Goal: Communication & Community: Answer question/provide support

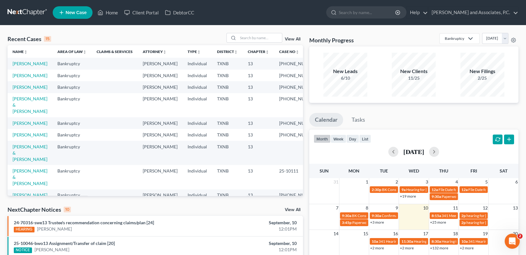
click at [98, 140] on td at bounding box center [115, 135] width 46 height 12
click at [237, 37] on div at bounding box center [232, 37] width 11 height 9
click at [274, 114] on td "25-70200-13" at bounding box center [298, 105] width 49 height 24
click at [238, 38] on input "search" at bounding box center [260, 37] width 44 height 9
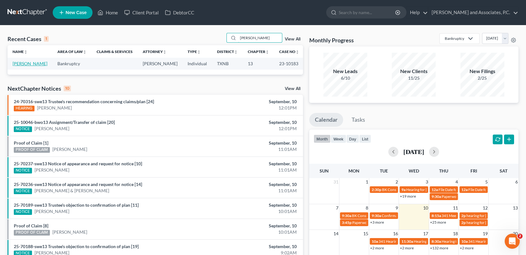
type input "mcdaniel"
click at [30, 62] on link "[PERSON_NAME]" at bounding box center [30, 63] width 35 height 5
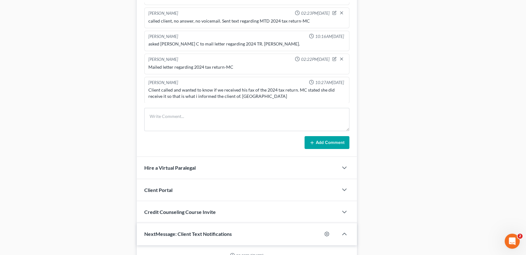
scroll to position [439, 0]
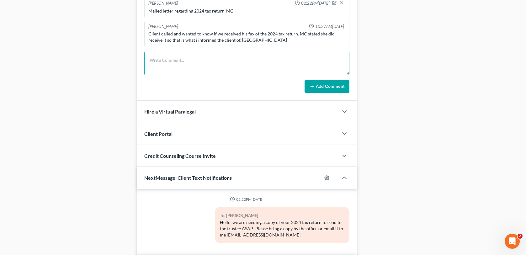
click at [163, 63] on textarea at bounding box center [246, 63] width 205 height 23
type textarea "scanned and uploaded 2024 TR to the trustee-MC"
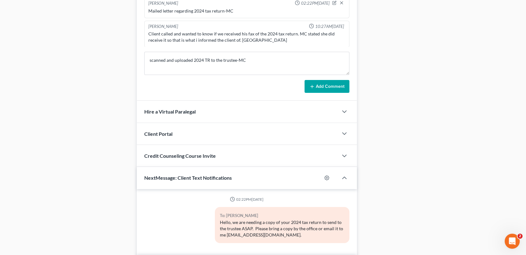
click at [332, 88] on button "Add Comment" at bounding box center [327, 86] width 45 height 13
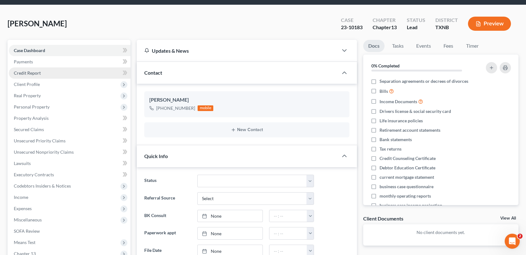
scroll to position [0, 0]
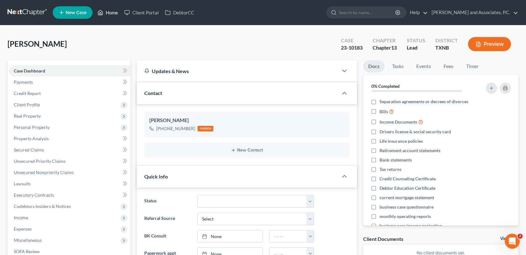
click at [107, 12] on link "Home" at bounding box center [107, 12] width 27 height 11
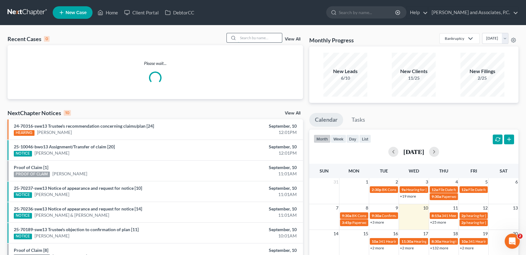
click at [242, 38] on input "search" at bounding box center [260, 37] width 44 height 9
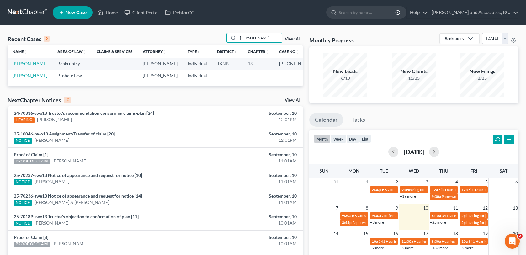
type input "connell"
click at [27, 64] on link "[PERSON_NAME]" at bounding box center [30, 63] width 35 height 5
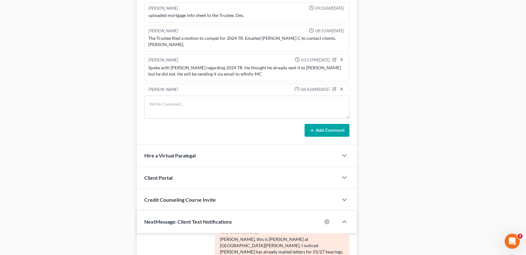
scroll to position [408, 0]
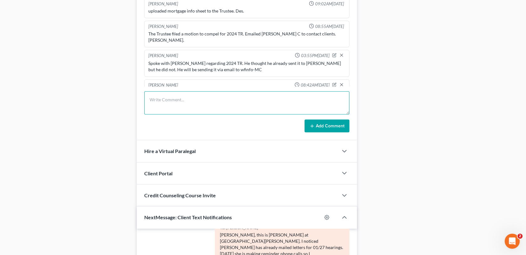
click at [171, 104] on textarea at bounding box center [246, 102] width 205 height 23
type textarea "scanned and uploaded 2024 TR to the trustee-MC"
click at [327, 126] on button "Add Comment" at bounding box center [327, 125] width 45 height 13
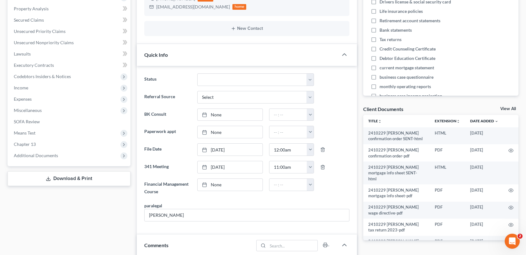
scroll to position [125, 0]
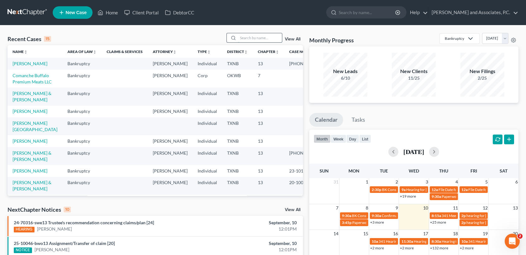
click at [244, 38] on input "search" at bounding box center [260, 37] width 44 height 9
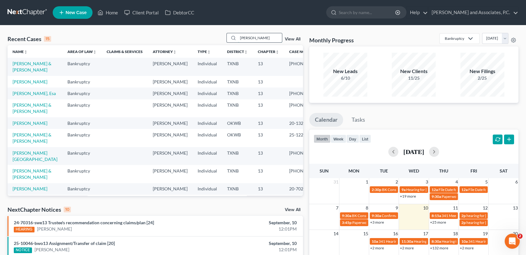
type input "[PERSON_NAME]"
click at [20, 144] on link "[PERSON_NAME] & [PERSON_NAME]" at bounding box center [32, 138] width 39 height 12
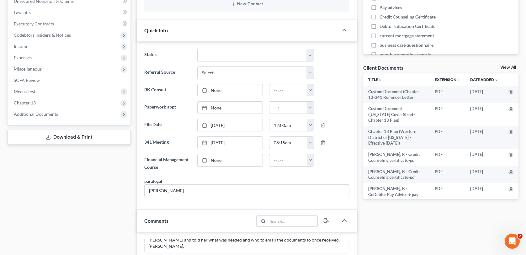
scroll to position [157, 0]
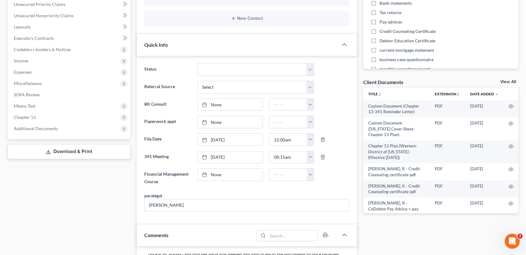
click at [61, 152] on link "Download & Print" at bounding box center [69, 151] width 123 height 15
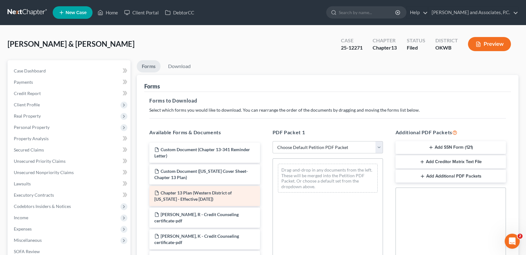
scroll to position [31, 0]
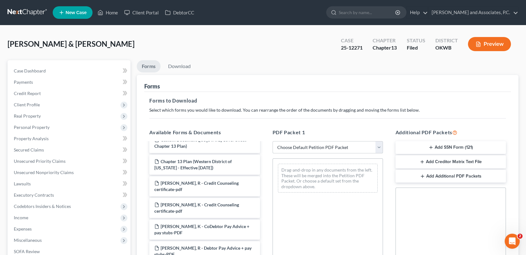
click at [337, 146] on select "Choose Default Petition PDF Packet Complete Bankruptcy Petition (all forms and …" at bounding box center [328, 147] width 110 height 13
select select "8"
click at [273, 141] on select "Choose Default Petition PDF Packet Complete Bankruptcy Petition (all forms and …" at bounding box center [328, 147] width 110 height 13
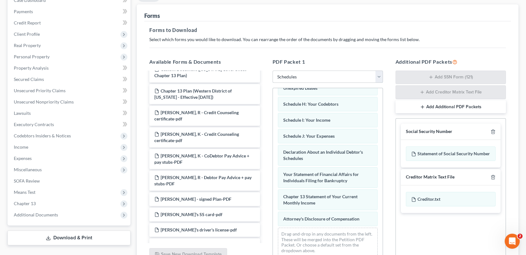
scroll to position [132, 0]
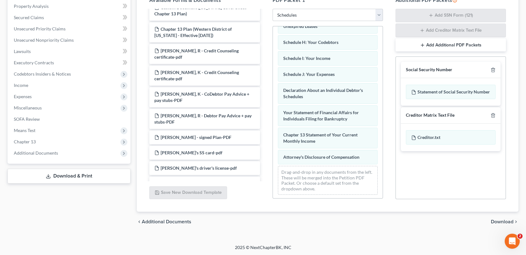
click at [498, 222] on span "Download" at bounding box center [502, 221] width 23 height 5
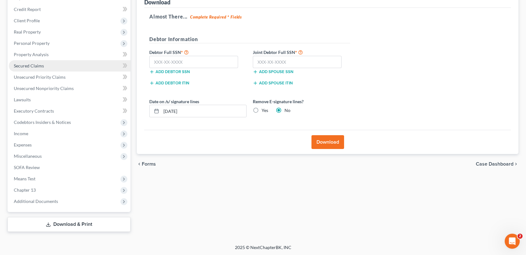
scroll to position [53, 0]
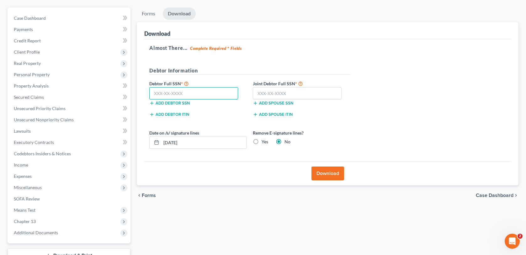
click at [155, 93] on input "text" at bounding box center [193, 93] width 89 height 13
paste input "442-84-6770"
type input "442-84-6770"
click at [258, 94] on input "text" at bounding box center [297, 93] width 89 height 13
paste input "442-72-7397"
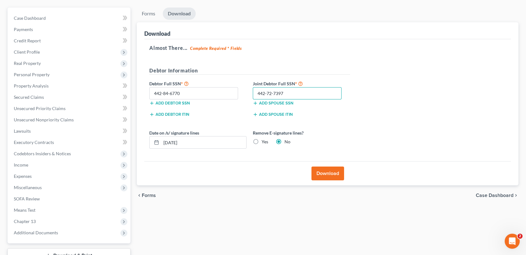
type input "442-72-7397"
click at [262, 139] on label "Yes" at bounding box center [265, 142] width 7 height 6
click at [264, 139] on input "Yes" at bounding box center [266, 141] width 4 height 4
radio input "true"
radio input "false"
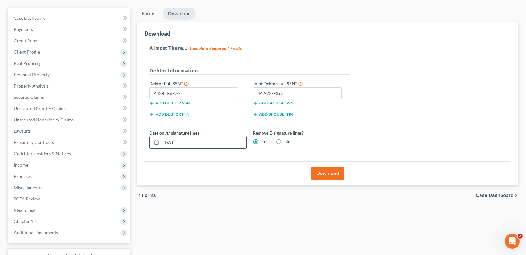
drag, startPoint x: 191, startPoint y: 142, endPoint x: 154, endPoint y: 139, distance: 36.8
click at [154, 139] on div "[DATE]" at bounding box center [197, 142] width 97 height 13
click at [315, 175] on button "Download" at bounding box center [327, 174] width 33 height 14
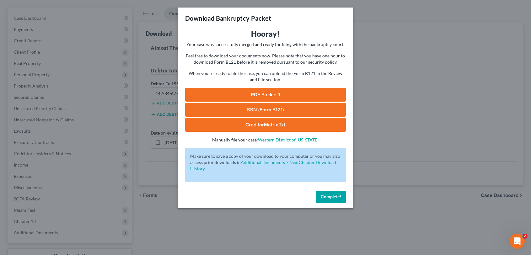
click at [247, 96] on link "PDF Packet 1" at bounding box center [265, 95] width 161 height 14
click at [251, 110] on link "SSN (Form B121)" at bounding box center [265, 110] width 161 height 14
click at [280, 126] on link "CreditorMatrix.txt" at bounding box center [265, 125] width 161 height 14
click at [329, 197] on span "Complete!" at bounding box center [331, 196] width 20 height 5
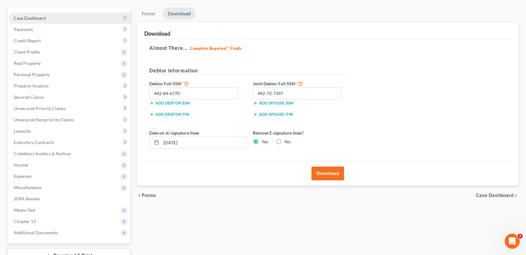
click at [45, 17] on span "Case Dashboard" at bounding box center [30, 17] width 32 height 5
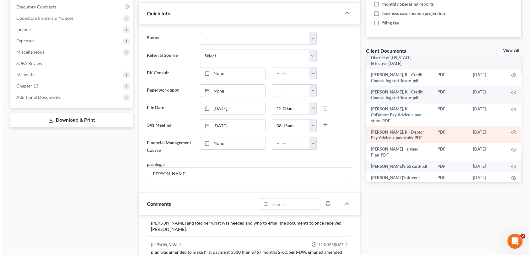
scroll to position [94, 0]
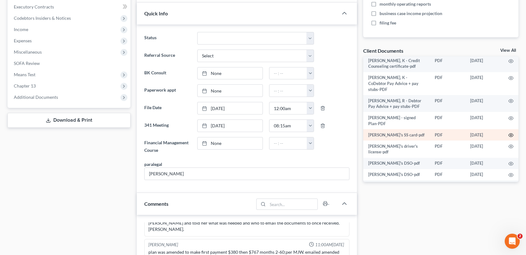
click at [510, 135] on circle "button" at bounding box center [510, 135] width 1 height 1
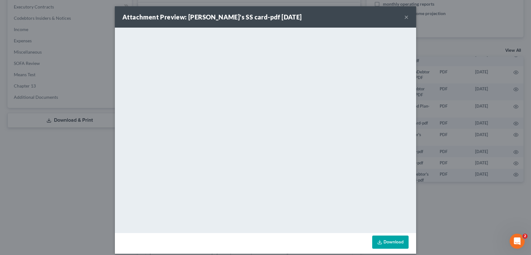
scroll to position [0, 0]
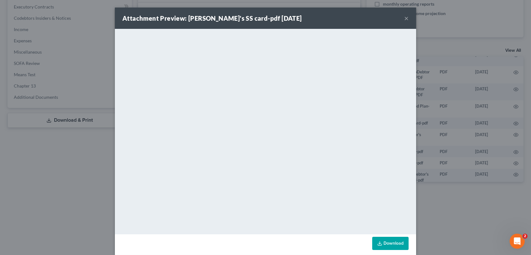
click at [404, 18] on button "×" at bounding box center [406, 18] width 4 height 8
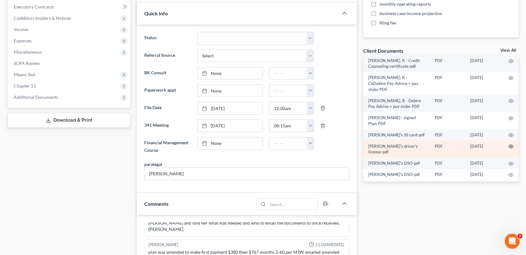
click at [508, 144] on icon "button" at bounding box center [510, 146] width 5 height 5
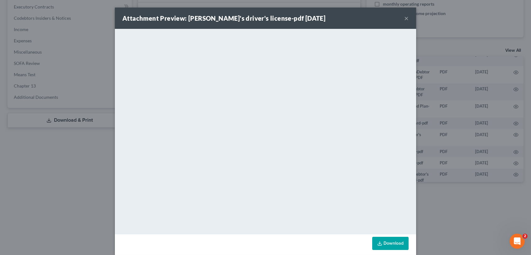
click at [404, 19] on button "×" at bounding box center [406, 18] width 4 height 8
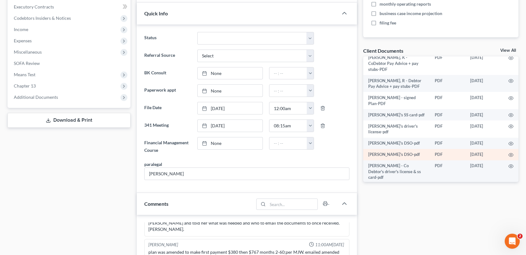
scroll to position [125, 0]
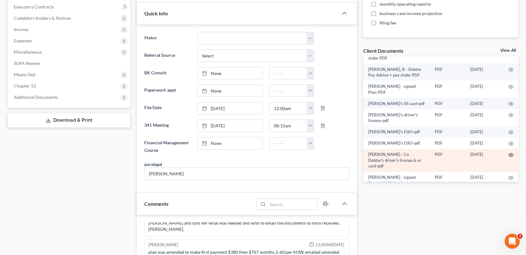
click at [508, 152] on icon "button" at bounding box center [510, 154] width 5 height 5
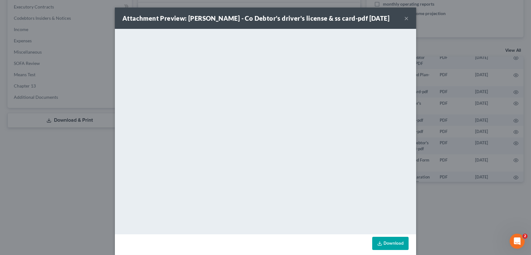
click at [404, 19] on button "×" at bounding box center [406, 18] width 4 height 8
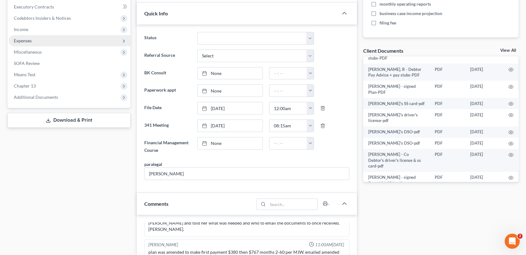
scroll to position [0, 0]
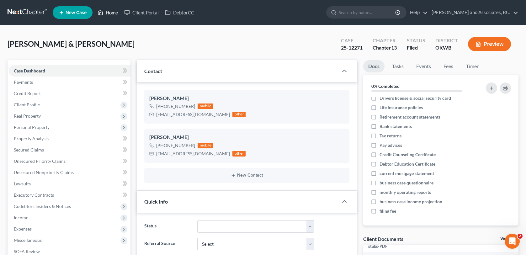
click at [108, 12] on link "Home" at bounding box center [107, 12] width 27 height 11
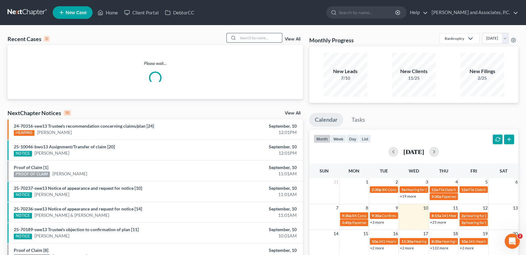
click at [262, 38] on input "search" at bounding box center [260, 37] width 44 height 9
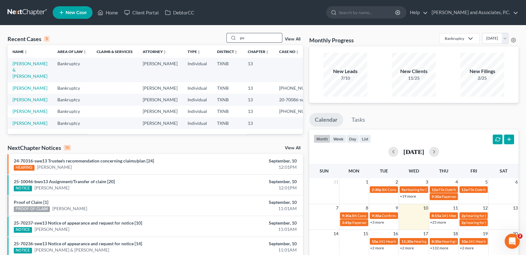
type input "p"
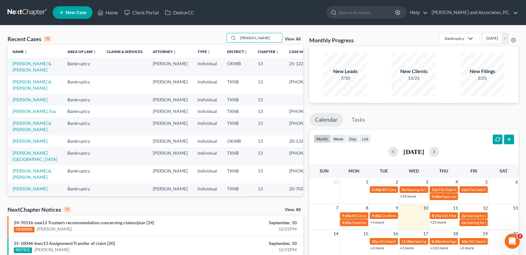
type input "[PERSON_NAME]"
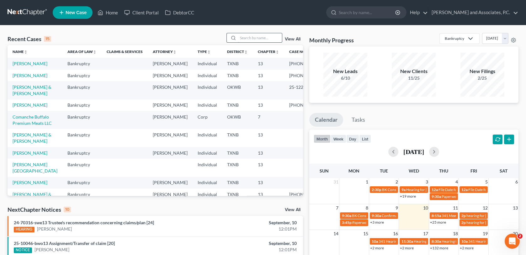
click at [259, 36] on input "search" at bounding box center [260, 37] width 44 height 9
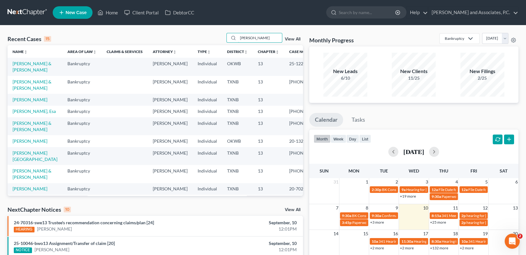
type input "[PERSON_NAME]"
click at [24, 66] on td "[PERSON_NAME] & [PERSON_NAME]" at bounding box center [35, 67] width 55 height 18
click at [20, 64] on link "[PERSON_NAME] & [PERSON_NAME]" at bounding box center [32, 67] width 39 height 12
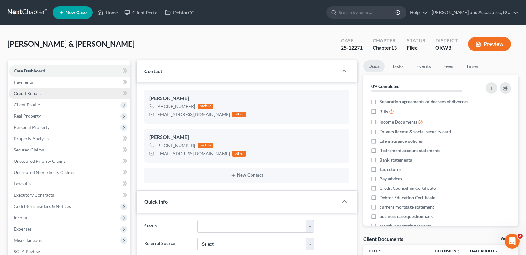
scroll to position [289, 0]
click at [40, 93] on span "Credit Report" at bounding box center [27, 93] width 27 height 5
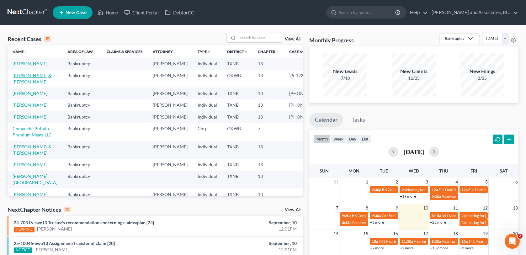
click at [25, 82] on link "[PERSON_NAME] & [PERSON_NAME]" at bounding box center [32, 79] width 39 height 12
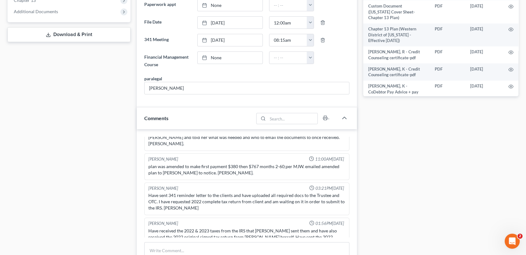
scroll to position [220, 0]
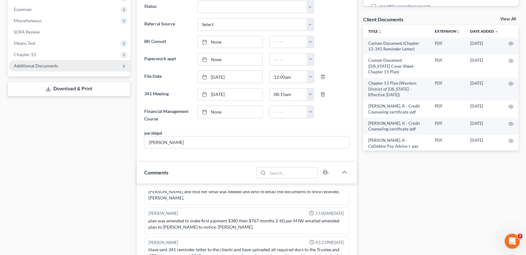
click at [31, 65] on span "Additional Documents" at bounding box center [36, 65] width 44 height 5
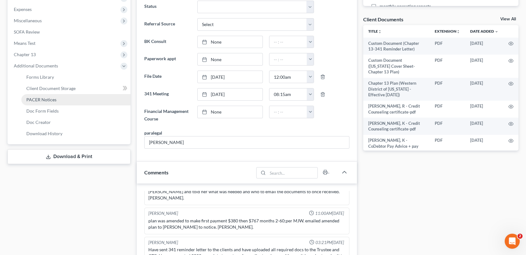
click at [43, 99] on span "PACER Notices" at bounding box center [41, 99] width 30 height 5
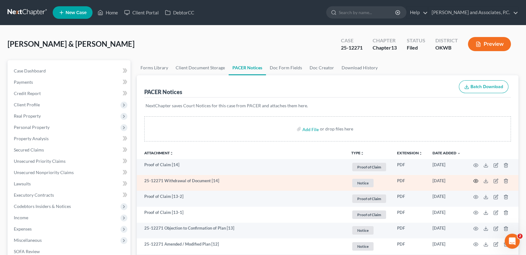
click at [476, 179] on icon "button" at bounding box center [475, 180] width 5 height 5
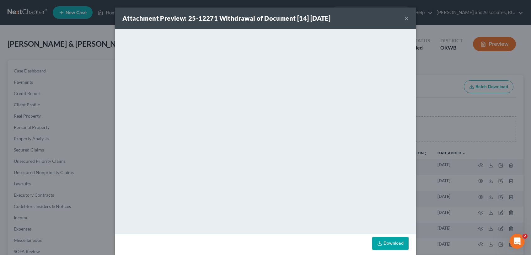
click at [404, 19] on button "×" at bounding box center [406, 18] width 4 height 8
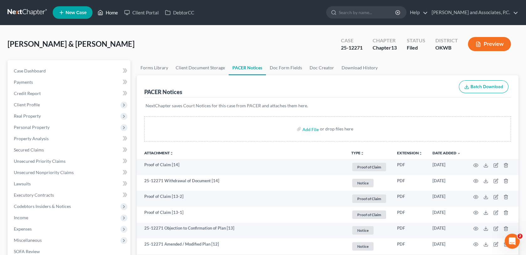
click at [114, 11] on link "Home" at bounding box center [107, 12] width 27 height 11
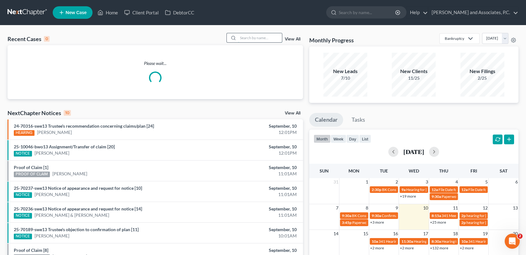
click at [260, 40] on input "search" at bounding box center [260, 37] width 44 height 9
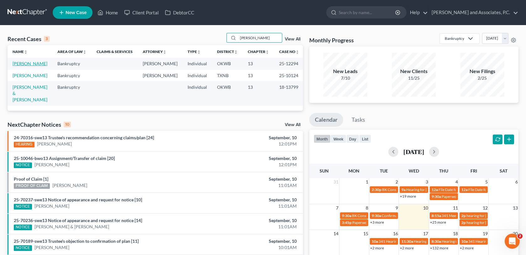
type input "[PERSON_NAME]"
click at [29, 65] on link "[PERSON_NAME]" at bounding box center [30, 63] width 35 height 5
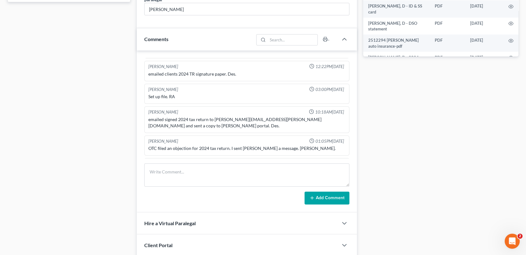
scroll to position [251, 0]
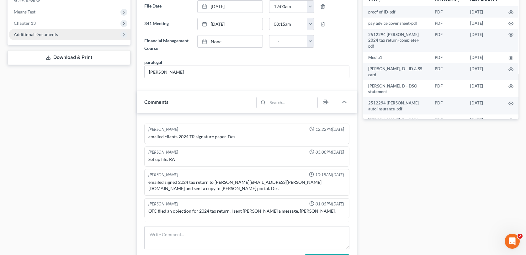
click at [47, 34] on span "Additional Documents" at bounding box center [36, 34] width 44 height 5
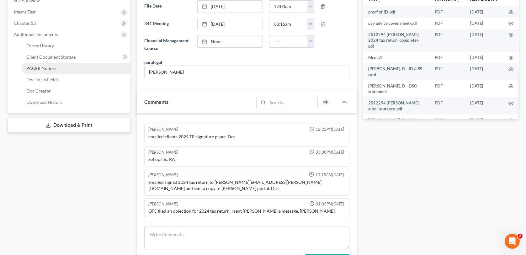
click at [50, 68] on span "PACER Notices" at bounding box center [41, 68] width 30 height 5
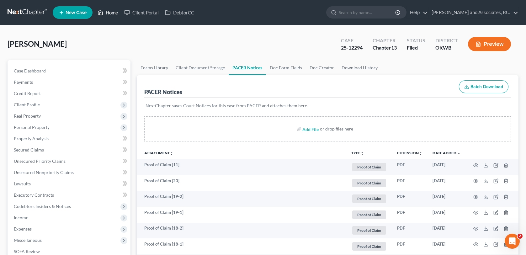
drag, startPoint x: 112, startPoint y: 11, endPoint x: 117, endPoint y: 11, distance: 5.1
click at [112, 11] on link "Home" at bounding box center [107, 12] width 27 height 11
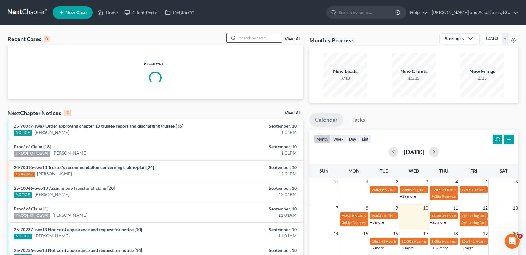
click at [245, 39] on input "search" at bounding box center [260, 37] width 44 height 9
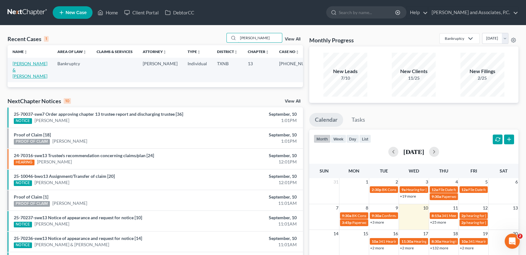
type input "[PERSON_NAME]"
click at [31, 63] on link "[PERSON_NAME] & [PERSON_NAME]" at bounding box center [30, 70] width 35 height 18
select select "1"
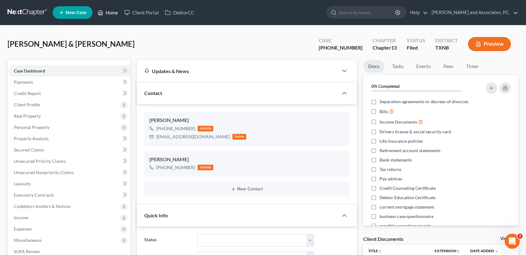
click at [109, 12] on link "Home" at bounding box center [107, 12] width 27 height 11
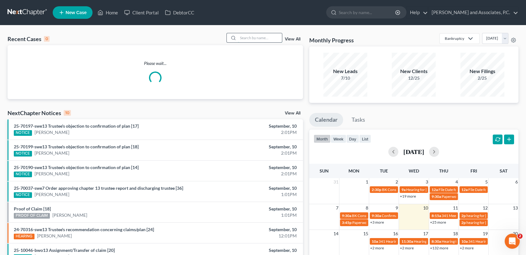
click at [254, 37] on input "search" at bounding box center [260, 37] width 44 height 9
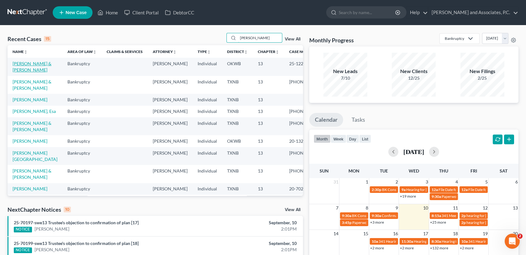
type input "[PERSON_NAME]"
click at [23, 64] on link "[PERSON_NAME] & [PERSON_NAME]" at bounding box center [32, 67] width 39 height 12
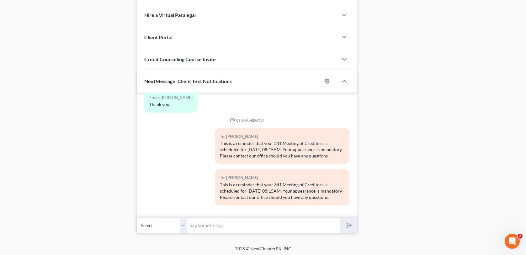
scroll to position [289, 0]
click at [183, 223] on select "Select [PHONE_NUMBER] - [PERSON_NAME] [PHONE_NUMBER] - [PERSON_NAME]" at bounding box center [162, 225] width 50 height 15
select select "1"
click at [137, 218] on select "Select [PHONE_NUMBER] - [PERSON_NAME] [PHONE_NUMBER] - [PERSON_NAME]" at bounding box center [162, 225] width 50 height 15
click at [198, 225] on input "text" at bounding box center [263, 225] width 152 height 15
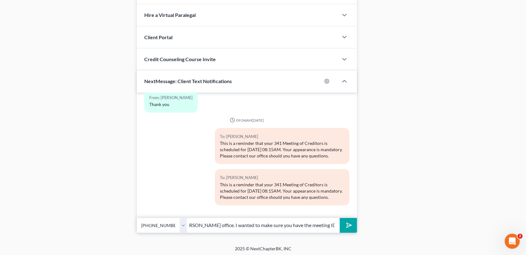
scroll to position [0, 170]
type input "Hi [PERSON_NAME], this is [PERSON_NAME] C at [GEOGRAPHIC_DATA][PERSON_NAME] off…"
click at [340, 218] on button "submit" at bounding box center [348, 225] width 17 height 15
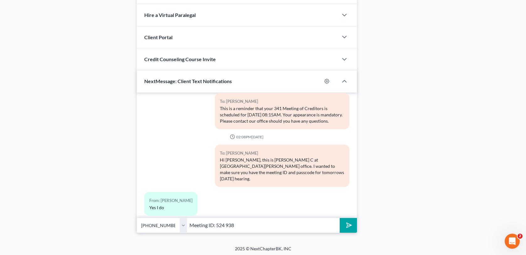
scroll to position [369, 0]
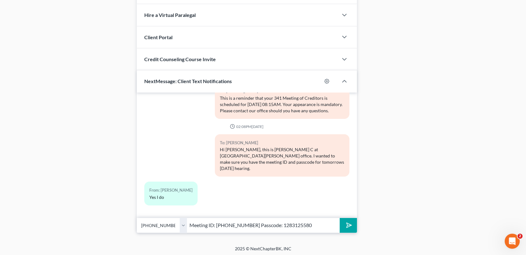
type input "Meeting ID: [PHONE_NUMBER] Passcode: 1283125580"
click at [340, 218] on button "submit" at bounding box center [348, 225] width 17 height 15
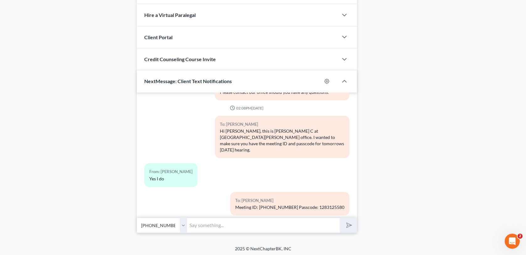
scroll to position [398, 0]
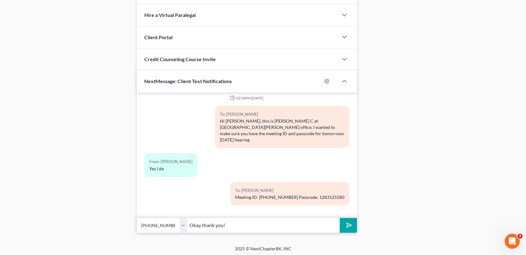
type input "Okay thank you!"
click at [340, 218] on button "submit" at bounding box center [348, 225] width 17 height 15
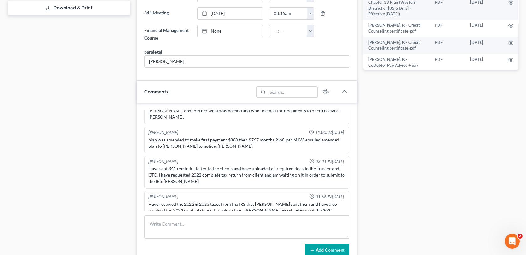
scroll to position [0, 0]
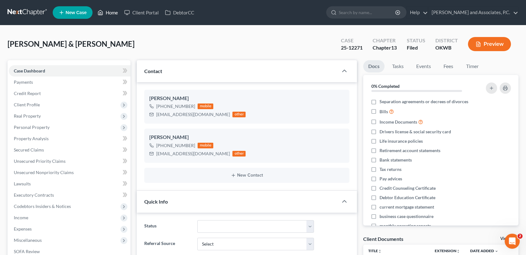
click at [107, 10] on link "Home" at bounding box center [107, 12] width 27 height 11
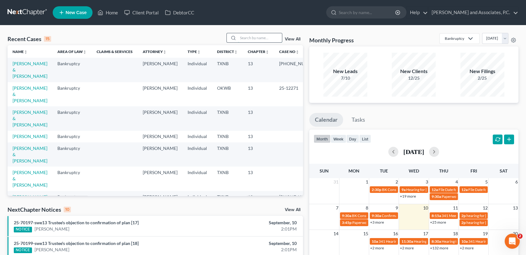
click at [240, 38] on input "search" at bounding box center [260, 37] width 44 height 9
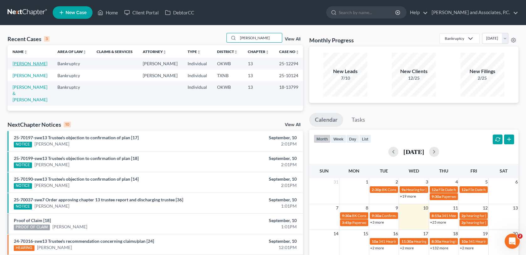
type input "[PERSON_NAME]"
click at [20, 62] on link "[PERSON_NAME]" at bounding box center [30, 63] width 35 height 5
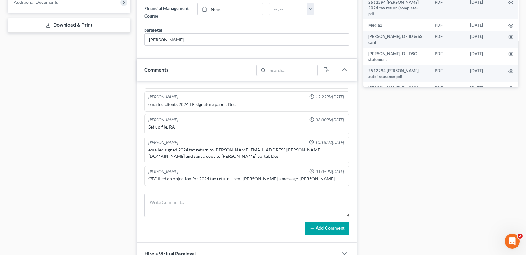
scroll to position [522, 0]
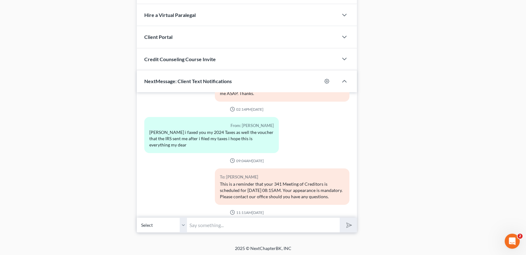
click at [195, 224] on input "text" at bounding box center [263, 224] width 152 height 15
type input "Hi [PERSON_NAME], this is [PERSON_NAME] C at [GEOGRAPHIC_DATA][PERSON_NAME] off…"
click at [340, 218] on button "submit" at bounding box center [348, 225] width 17 height 15
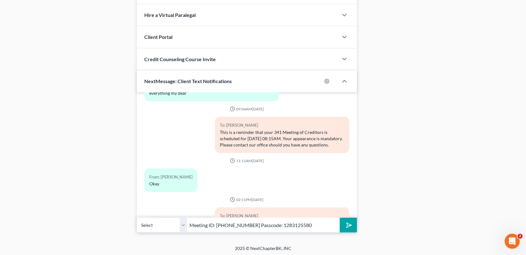
type input "Meeting ID: [PHONE_NUMBER] Passcode: 1283125580"
click at [340, 218] on button "submit" at bounding box center [348, 225] width 17 height 15
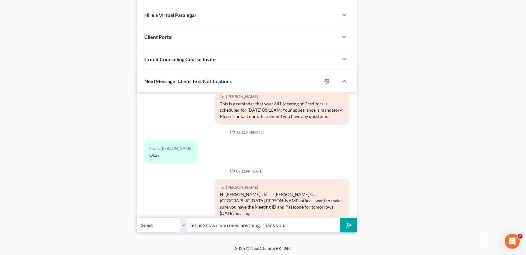
type input "Let us know if you need anything. Thank you."
click at [348, 225] on icon "submit" at bounding box center [347, 225] width 9 height 9
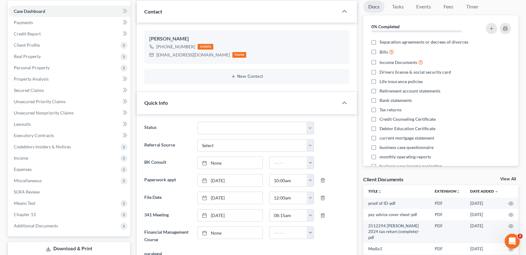
scroll to position [282, 0]
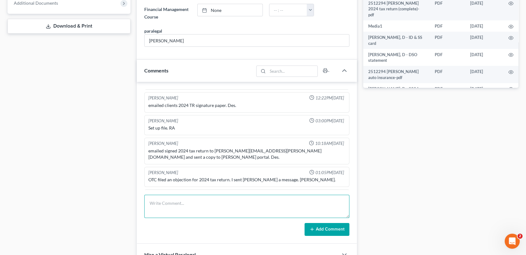
click at [160, 206] on textarea at bounding box center [246, 206] width 205 height 23
click at [188, 204] on textarea at bounding box center [246, 206] width 205 height 23
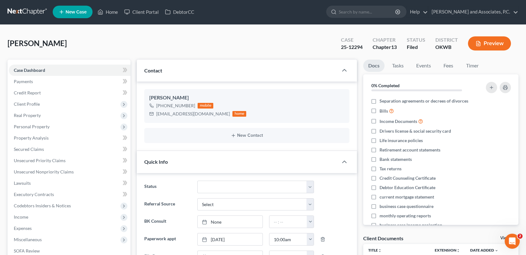
scroll to position [0, 0]
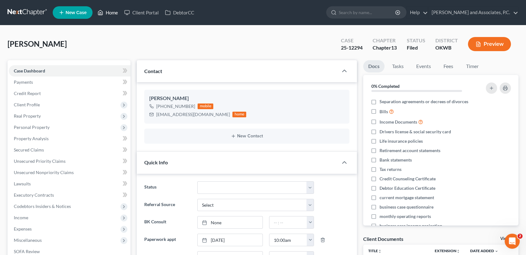
click at [114, 13] on link "Home" at bounding box center [107, 12] width 27 height 11
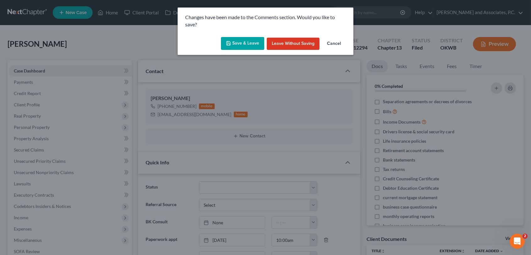
click at [337, 41] on button "Cancel" at bounding box center [334, 44] width 24 height 13
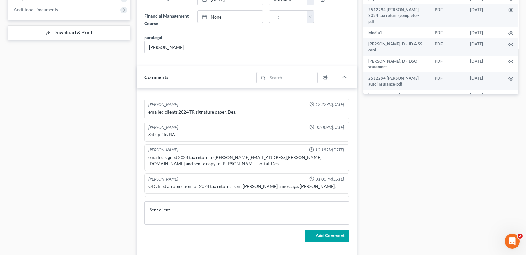
scroll to position [459, 0]
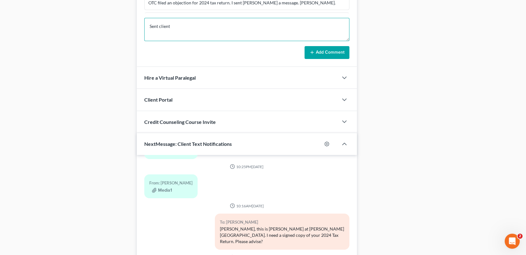
click at [177, 25] on textarea "Sent client" at bounding box center [246, 29] width 205 height 23
type textarea "Sent client hearing information for [DATE] through Next Chapter text-MC"
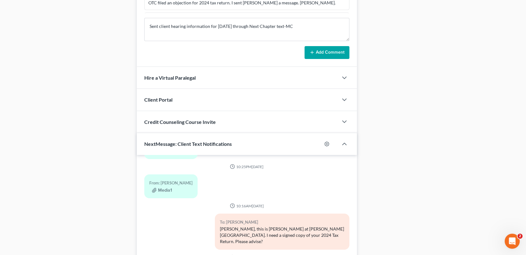
click at [334, 52] on button "Add Comment" at bounding box center [327, 52] width 45 height 13
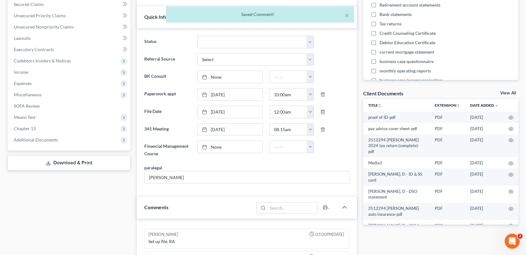
scroll to position [0, 0]
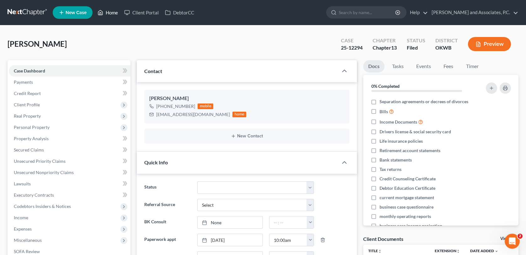
drag, startPoint x: 114, startPoint y: 13, endPoint x: 119, endPoint y: 17, distance: 6.3
click at [114, 13] on link "Home" at bounding box center [107, 12] width 27 height 11
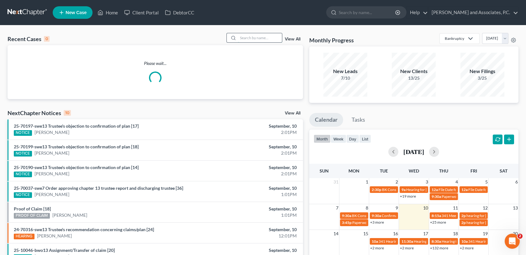
click at [257, 36] on input "search" at bounding box center [260, 37] width 44 height 9
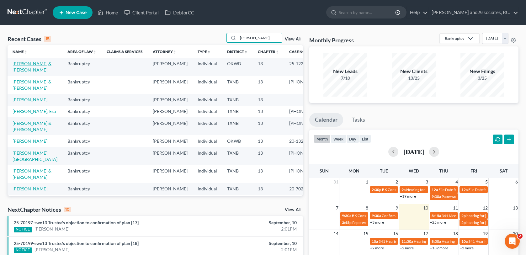
type input "[PERSON_NAME]"
click at [36, 64] on link "[PERSON_NAME] & [PERSON_NAME]" at bounding box center [32, 67] width 39 height 12
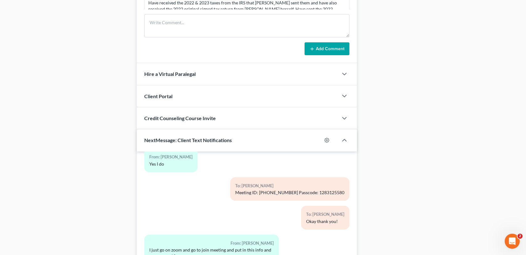
scroll to position [561, 0]
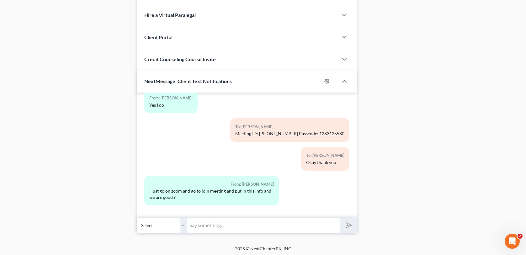
click at [195, 224] on input "text" at bounding box center [263, 225] width 152 height 15
type input "Yes. [DOMAIN_NAME][URL] then enter meeting id and passcode"
click at [340, 218] on button "submit" at bounding box center [348, 225] width 17 height 15
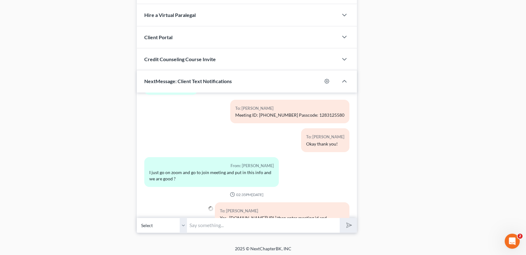
scroll to position [501, 0]
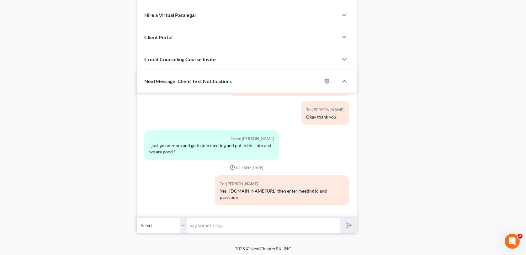
click at [182, 226] on select "Select [PHONE_NUMBER] - [PERSON_NAME] [PHONE_NUMBER] - [PERSON_NAME]" at bounding box center [162, 225] width 50 height 15
select select "1"
click at [137, 218] on select "Select [PHONE_NUMBER] - [PERSON_NAME] [PHONE_NUMBER] - [PERSON_NAME]" at bounding box center [162, 225] width 50 height 15
drag, startPoint x: 236, startPoint y: 195, endPoint x: 340, endPoint y: 194, distance: 103.2
click at [340, 194] on div "To: [PERSON_NAME]. [DOMAIN_NAME][URL] then enter meeting id and passcode" at bounding box center [282, 190] width 135 height 30
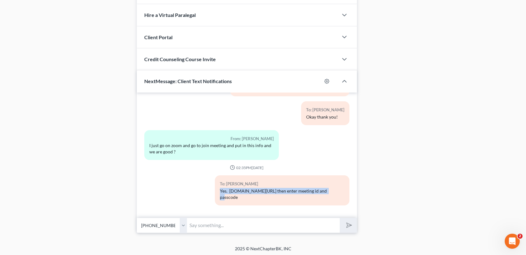
copy div "Yes. [DOMAIN_NAME][URL] then enter meeting id and passcode"
click at [193, 224] on input "text" at bounding box center [263, 225] width 152 height 15
paste input "Yes. [DOMAIN_NAME][URL] then enter meeting id and passcode"
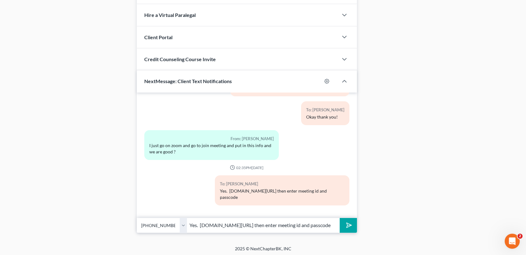
type input "Yes. [DOMAIN_NAME][URL] then enter meeting id and passcode"
click at [345, 225] on icon "submit" at bounding box center [348, 225] width 6 height 6
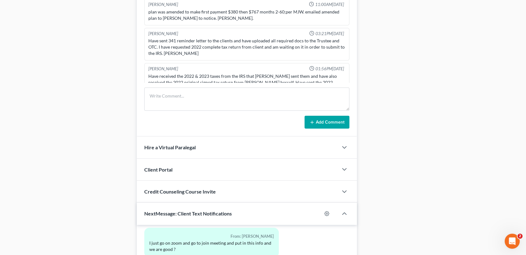
scroll to position [373, 0]
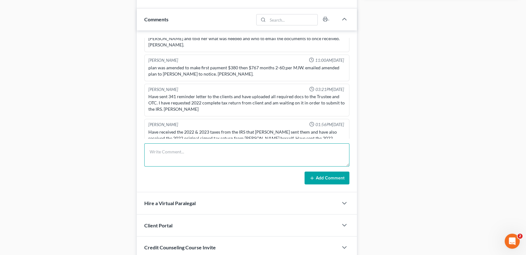
click at [166, 148] on textarea at bounding box center [246, 154] width 205 height 23
type textarea "Sent message through next chapter with hearing information for [DATE] -MC"
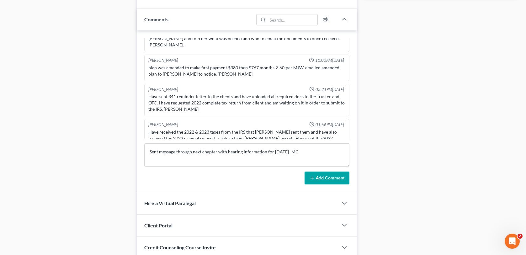
click at [337, 175] on button "Add Comment" at bounding box center [327, 178] width 45 height 13
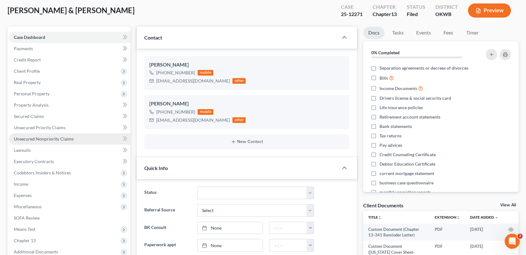
scroll to position [0, 0]
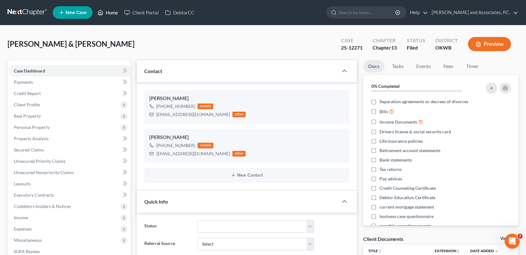
drag, startPoint x: 108, startPoint y: 14, endPoint x: 108, endPoint y: 18, distance: 4.1
click at [108, 14] on link "Home" at bounding box center [107, 12] width 27 height 11
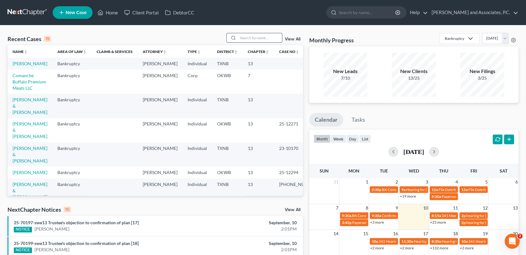
click at [250, 38] on input "search" at bounding box center [260, 37] width 44 height 9
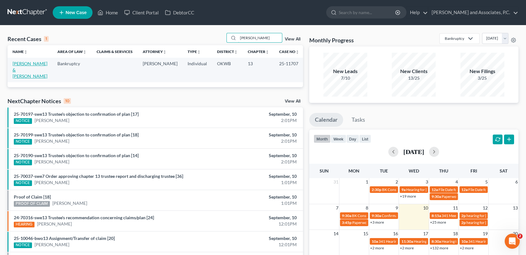
type input "[PERSON_NAME]"
click at [24, 67] on link "[PERSON_NAME] & [PERSON_NAME]" at bounding box center [30, 70] width 35 height 18
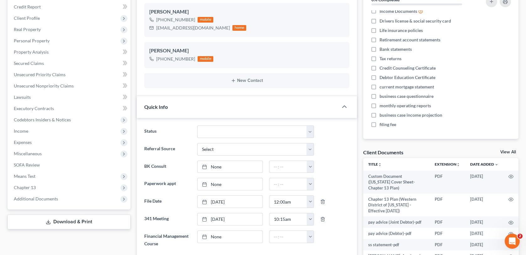
scroll to position [157, 0]
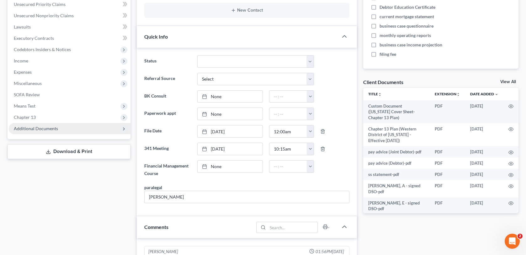
click at [56, 127] on span "Additional Documents" at bounding box center [36, 128] width 44 height 5
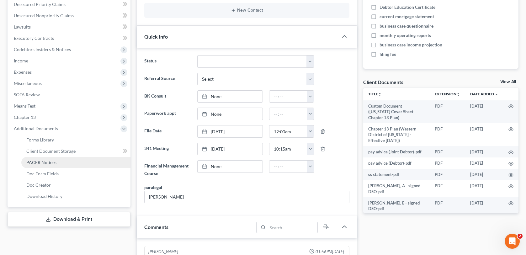
click at [50, 163] on span "PACER Notices" at bounding box center [41, 162] width 30 height 5
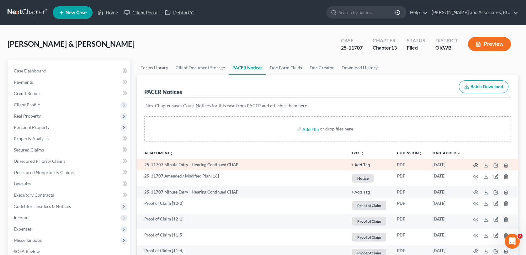
click at [477, 164] on icon "button" at bounding box center [475, 165] width 5 height 5
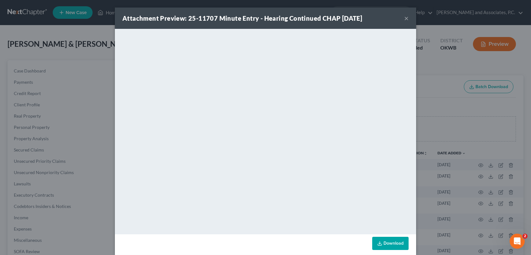
click at [404, 18] on button "×" at bounding box center [406, 18] width 4 height 8
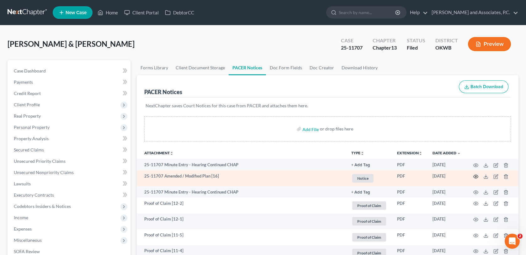
click at [475, 176] on circle "button" at bounding box center [475, 176] width 1 height 1
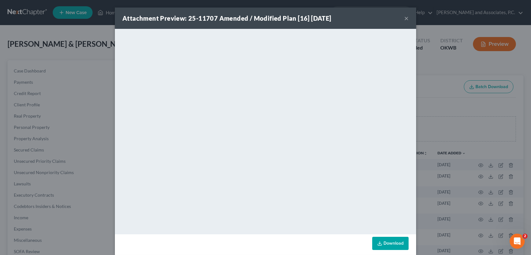
click at [405, 18] on button "×" at bounding box center [406, 18] width 4 height 8
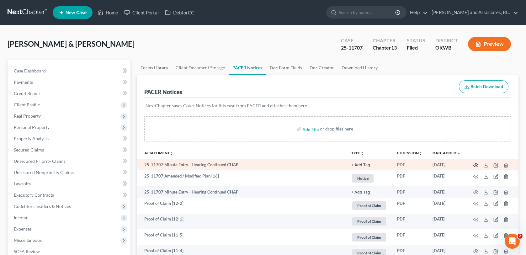
click at [476, 164] on icon "button" at bounding box center [475, 165] width 5 height 5
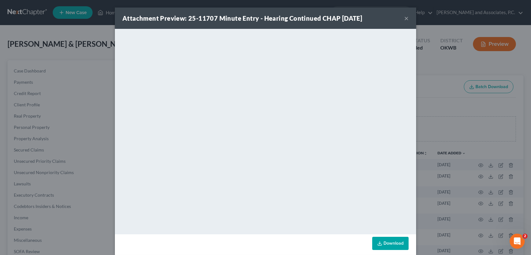
click at [404, 19] on button "×" at bounding box center [406, 18] width 4 height 8
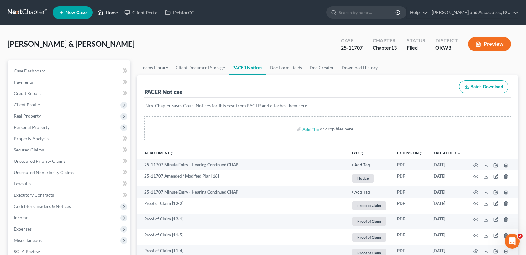
click at [112, 13] on link "Home" at bounding box center [107, 12] width 27 height 11
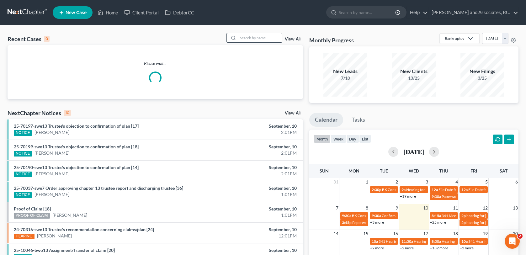
click at [251, 36] on input "search" at bounding box center [260, 37] width 44 height 9
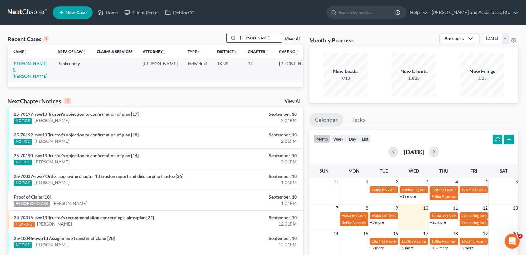
type input "[PERSON_NAME]"
click at [37, 64] on link "[PERSON_NAME] & [PERSON_NAME]" at bounding box center [30, 70] width 35 height 18
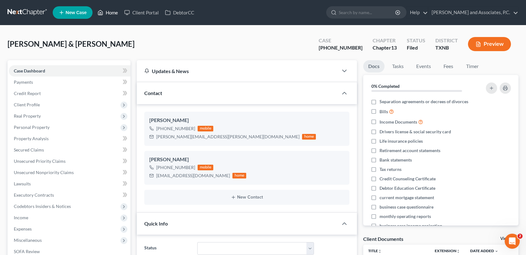
click at [114, 15] on link "Home" at bounding box center [107, 12] width 27 height 11
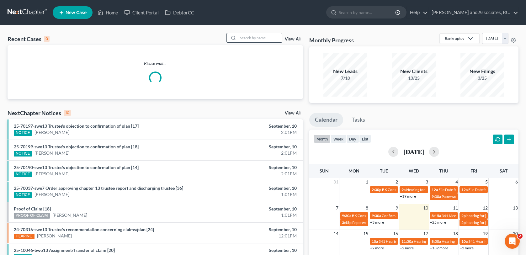
click at [244, 37] on input "search" at bounding box center [260, 37] width 44 height 9
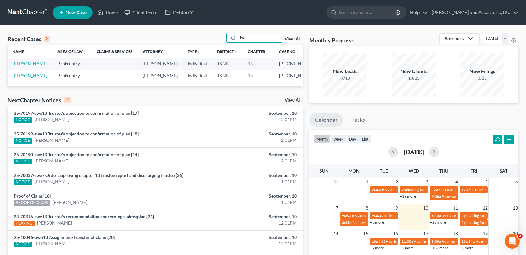
type input "b"
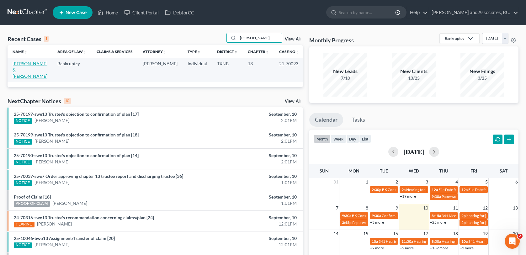
type input "[PERSON_NAME]"
click at [23, 66] on link "[PERSON_NAME] & [PERSON_NAME]" at bounding box center [30, 70] width 35 height 18
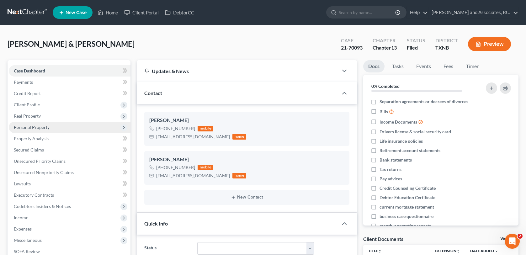
scroll to position [1010, 0]
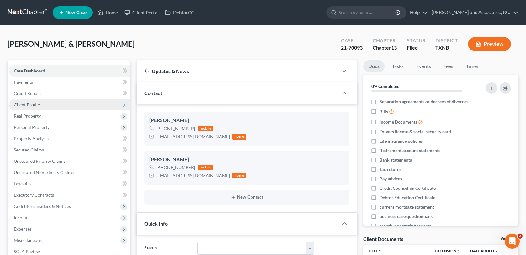
click at [35, 104] on span "Client Profile" at bounding box center [27, 104] width 26 height 5
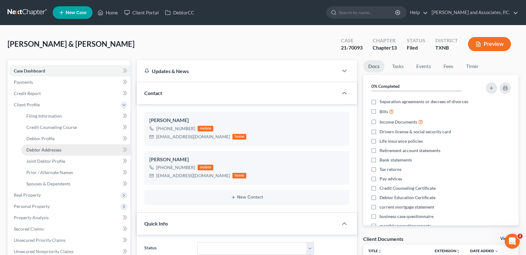
click at [48, 151] on span "Debtor Addresses" at bounding box center [43, 149] width 35 height 5
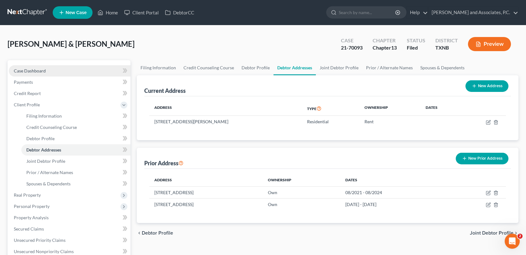
click at [27, 69] on span "Case Dashboard" at bounding box center [30, 70] width 32 height 5
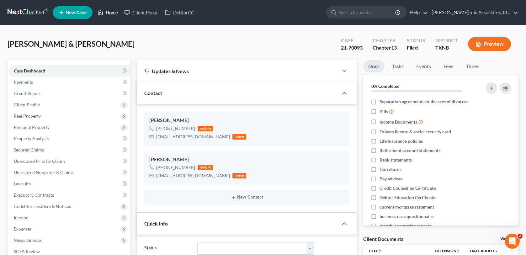
drag, startPoint x: 111, startPoint y: 11, endPoint x: 205, endPoint y: 43, distance: 99.6
click at [111, 11] on link "Home" at bounding box center [107, 12] width 27 height 11
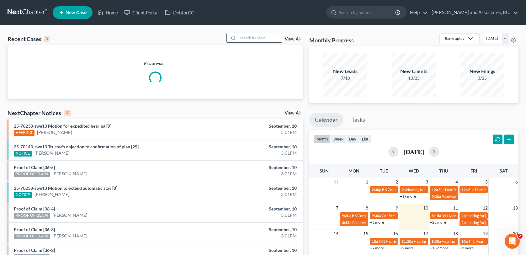
click at [242, 37] on input "search" at bounding box center [260, 37] width 44 height 9
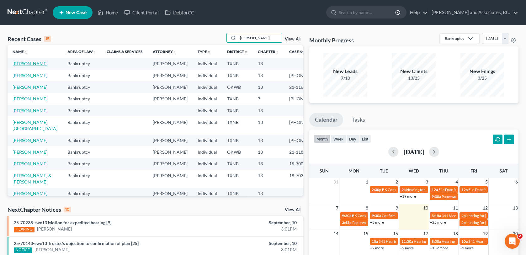
type input "[PERSON_NAME]"
click at [29, 62] on link "[PERSON_NAME]" at bounding box center [30, 63] width 35 height 5
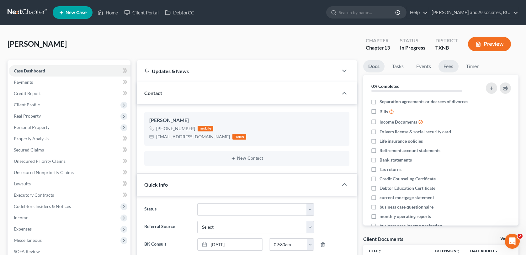
scroll to position [15, 0]
click at [446, 67] on link "Fees" at bounding box center [448, 66] width 20 height 12
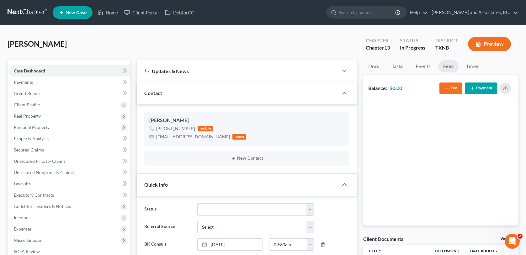
click at [446, 89] on icon "button" at bounding box center [446, 88] width 5 height 5
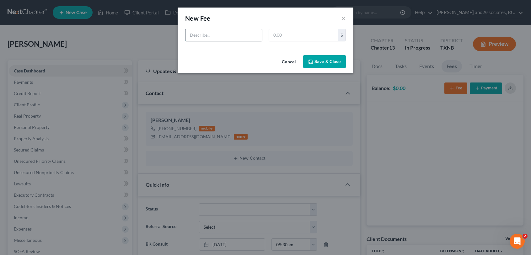
click at [241, 37] on input "text" at bounding box center [223, 35] width 77 height 12
type input "Ch 13 Bk"
type input "688.00"
click at [332, 61] on button "Save & Close" at bounding box center [324, 61] width 43 height 13
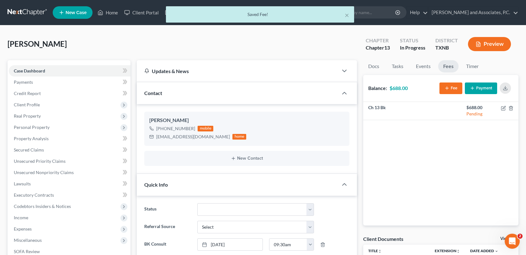
click at [489, 92] on button "Payment" at bounding box center [481, 88] width 32 height 12
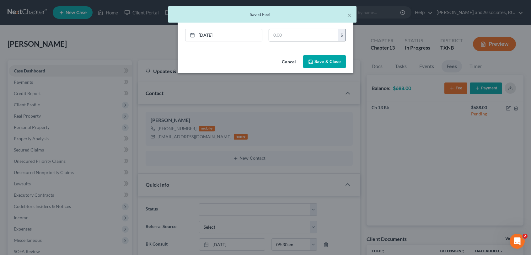
click at [277, 37] on input "text" at bounding box center [303, 35] width 69 height 12
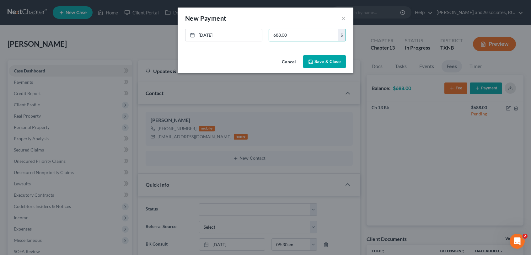
type input "688.00"
click at [325, 62] on button "Save & Close" at bounding box center [324, 61] width 43 height 13
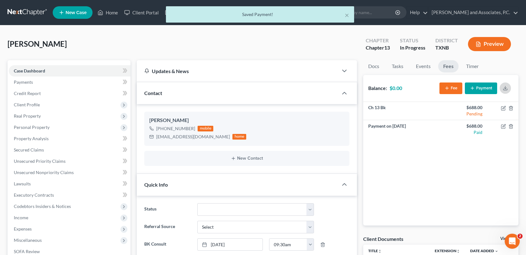
click at [506, 88] on icon "button" at bounding box center [505, 88] width 5 height 5
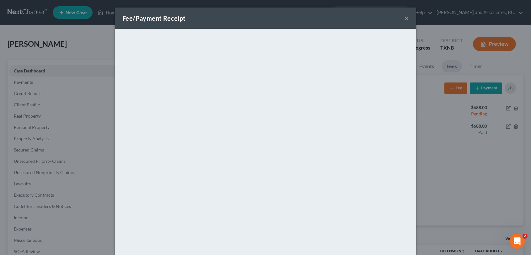
click at [404, 18] on button "×" at bounding box center [406, 18] width 4 height 8
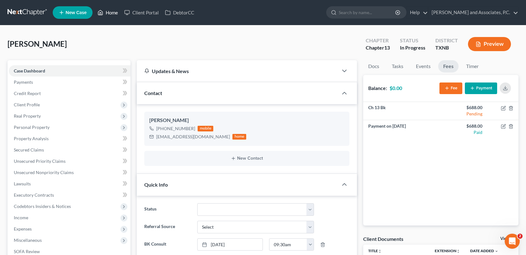
click at [112, 14] on link "Home" at bounding box center [107, 12] width 27 height 11
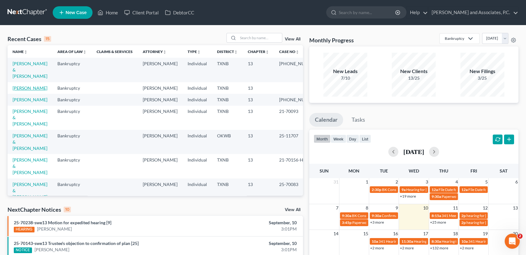
click at [35, 85] on link "[PERSON_NAME]" at bounding box center [30, 87] width 35 height 5
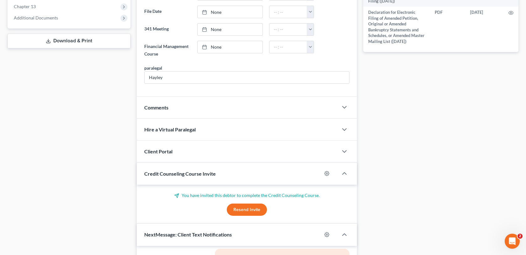
scroll to position [251, 0]
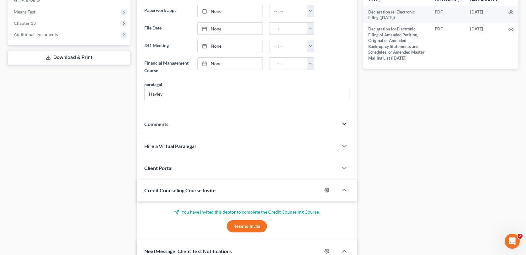
click at [344, 122] on icon "button" at bounding box center [345, 124] width 8 height 8
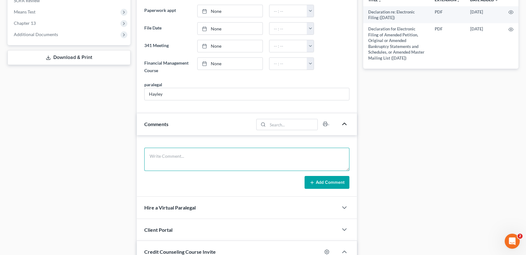
click at [193, 151] on textarea at bounding box center [246, 159] width 205 height 23
type textarea "Client paid $708.79 via credit card for ch 13 filing fee + square fees-MC"
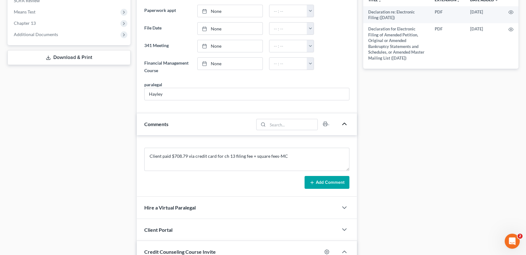
click at [332, 183] on button "Add Comment" at bounding box center [327, 182] width 45 height 13
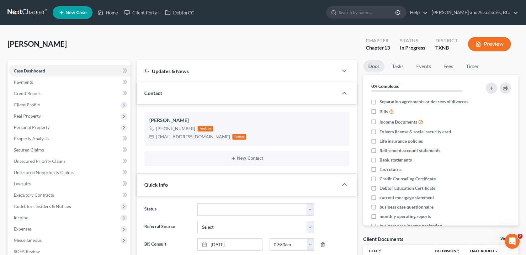
scroll to position [0, 0]
click at [450, 68] on link "Fees" at bounding box center [448, 66] width 20 height 12
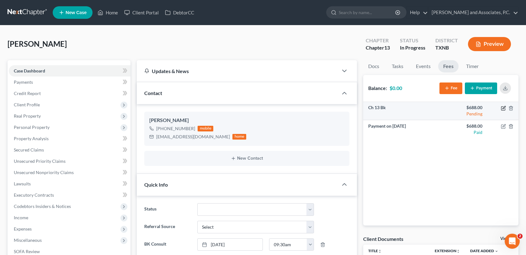
click at [503, 107] on icon "button" at bounding box center [503, 108] width 5 height 5
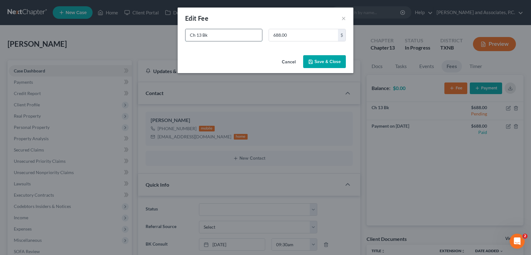
click at [218, 34] on input "Ch 13 Bk" at bounding box center [223, 35] width 77 height 12
type input "Ch 13 Bk + square fees"
click at [278, 36] on input "798.79" at bounding box center [303, 35] width 69 height 12
type input "708.79"
click at [326, 64] on button "Save & Close" at bounding box center [324, 61] width 43 height 13
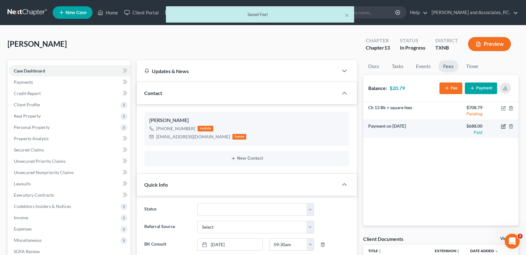
click at [504, 126] on icon "button" at bounding box center [503, 126] width 5 height 5
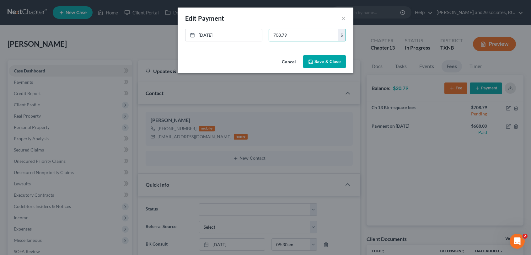
type input "708.79"
click at [327, 62] on button "Save & Close" at bounding box center [324, 61] width 43 height 13
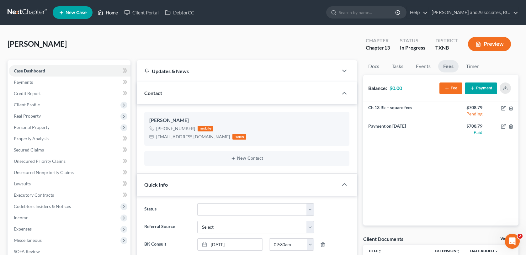
click at [116, 13] on link "Home" at bounding box center [107, 12] width 27 height 11
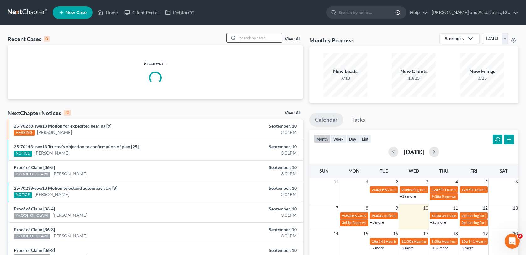
click at [245, 39] on input "search" at bounding box center [260, 37] width 44 height 9
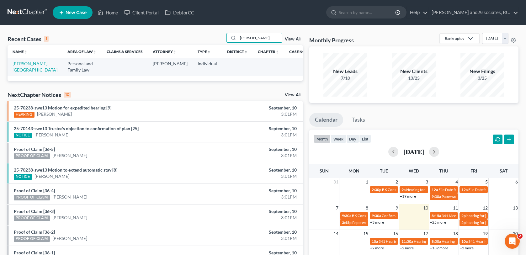
type input "[PERSON_NAME]"
click at [18, 66] on td "[PERSON_NAME][GEOGRAPHIC_DATA]" at bounding box center [35, 67] width 55 height 18
click at [20, 64] on link "[PERSON_NAME][GEOGRAPHIC_DATA]" at bounding box center [35, 67] width 45 height 12
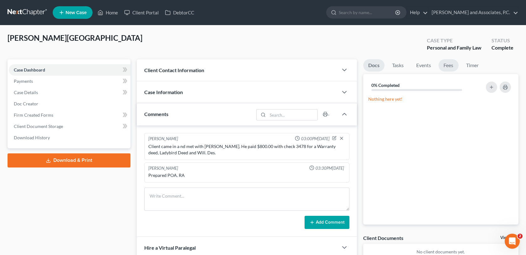
click at [444, 66] on link "Fees" at bounding box center [448, 65] width 20 height 12
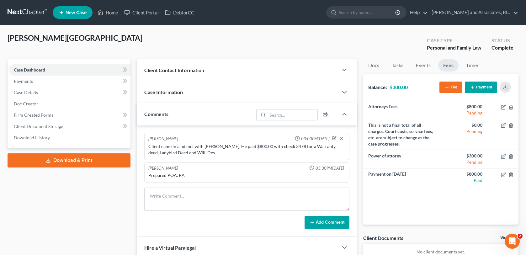
click at [483, 86] on button "Payment" at bounding box center [481, 88] width 32 height 12
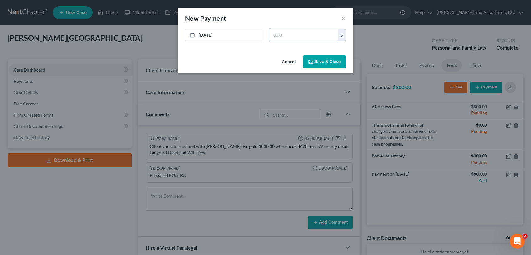
click at [270, 34] on input "text" at bounding box center [303, 35] width 69 height 12
type input "300.00"
click at [325, 65] on button "Save & Close" at bounding box center [324, 61] width 43 height 13
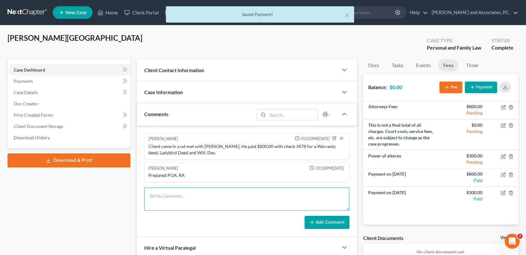
click at [172, 200] on textarea at bounding box center [246, 199] width 205 height 23
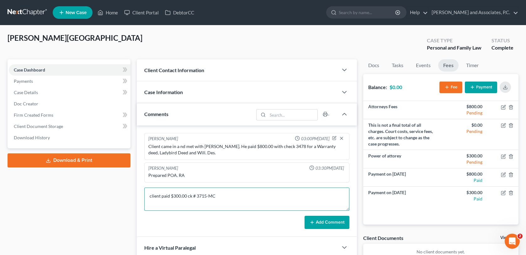
type textarea "client paid $300.00 ck # 3715-MC"
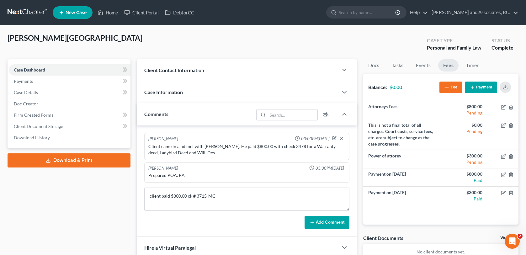
click at [332, 220] on button "Add Comment" at bounding box center [327, 222] width 45 height 13
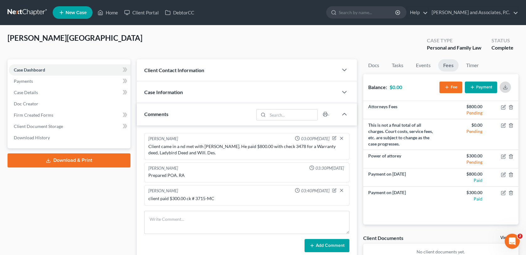
click at [506, 88] on icon "button" at bounding box center [505, 87] width 5 height 5
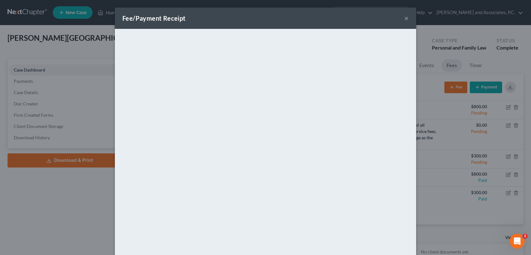
click at [404, 19] on button "×" at bounding box center [406, 18] width 4 height 8
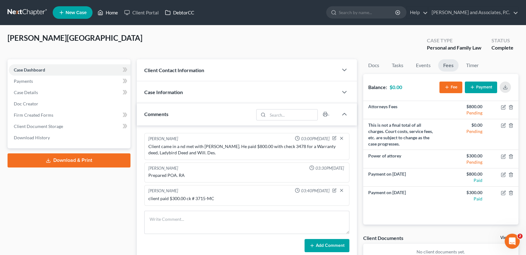
drag, startPoint x: 112, startPoint y: 11, endPoint x: 163, endPoint y: 15, distance: 50.7
click at [112, 11] on link "Home" at bounding box center [107, 12] width 27 height 11
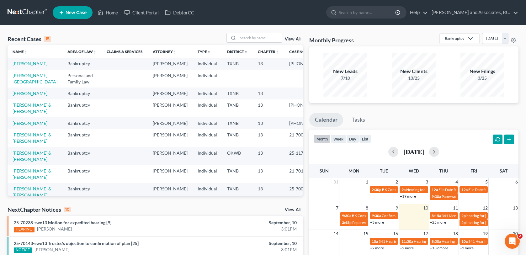
click at [28, 144] on link "[PERSON_NAME] & [PERSON_NAME]" at bounding box center [32, 138] width 39 height 12
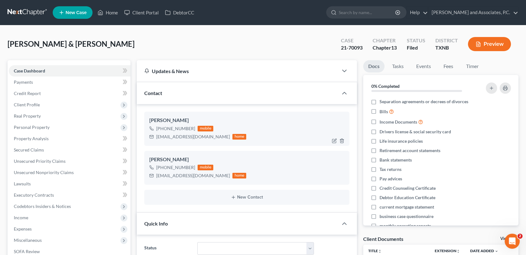
scroll to position [1010, 0]
click at [31, 104] on span "Client Profile" at bounding box center [27, 104] width 26 height 5
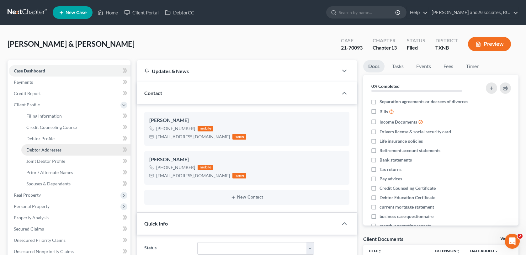
click at [40, 149] on span "Debtor Addresses" at bounding box center [43, 149] width 35 height 5
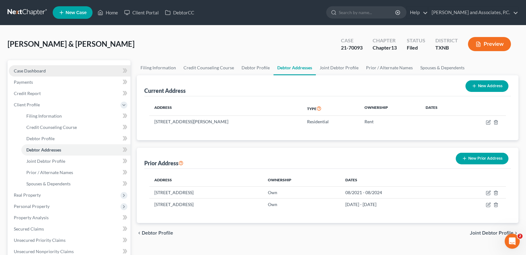
drag, startPoint x: 32, startPoint y: 70, endPoint x: 41, endPoint y: 73, distance: 9.4
click at [32, 70] on span "Case Dashboard" at bounding box center [30, 70] width 32 height 5
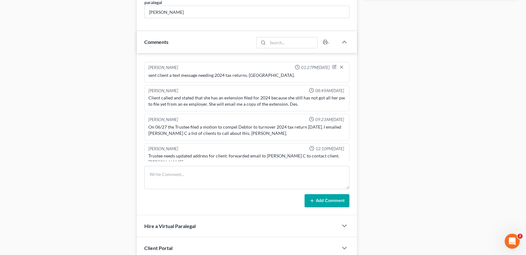
scroll to position [376, 0]
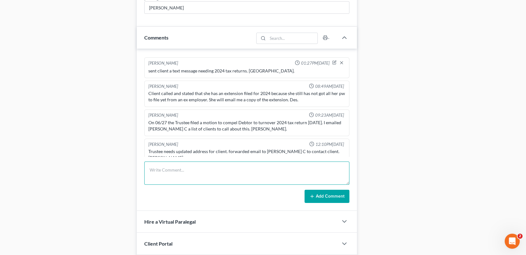
click at [171, 169] on textarea at bounding box center [246, 173] width 205 height 23
click at [319, 169] on textarea "Contacted client to get an updated address. The address we have in our records …" at bounding box center [246, 173] width 205 height 23
type textarea "Contacted client to get an updated address. The address we have in our records …"
click at [326, 196] on button "Add Comment" at bounding box center [327, 196] width 45 height 13
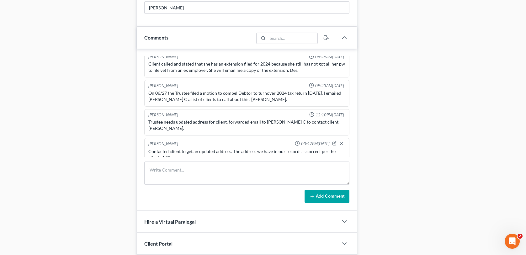
scroll to position [0, 0]
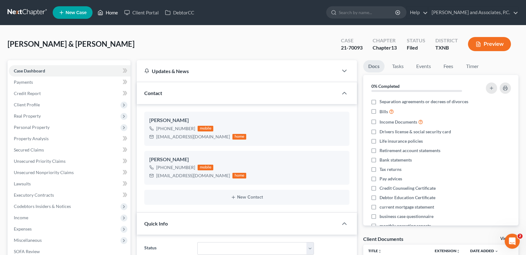
click at [112, 14] on link "Home" at bounding box center [107, 12] width 27 height 11
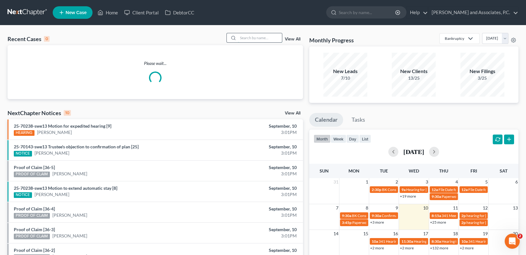
click at [248, 39] on input "search" at bounding box center [260, 37] width 44 height 9
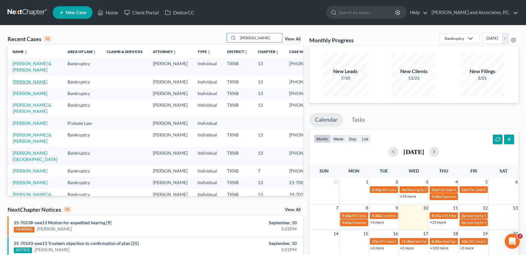
type input "[PERSON_NAME]"
click at [21, 84] on link "[PERSON_NAME]" at bounding box center [30, 81] width 35 height 5
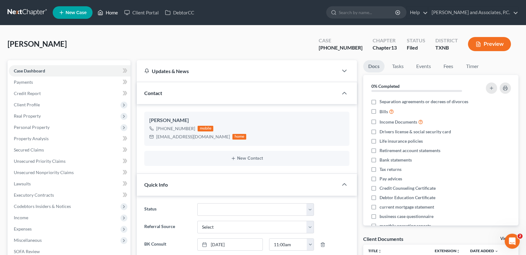
click at [113, 13] on link "Home" at bounding box center [107, 12] width 27 height 11
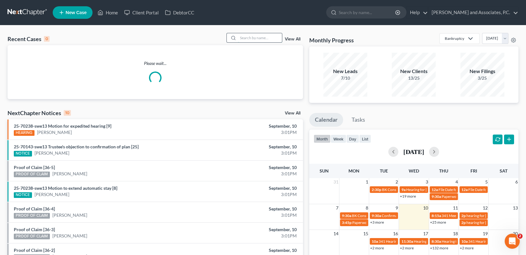
click at [245, 38] on input "search" at bounding box center [260, 37] width 44 height 9
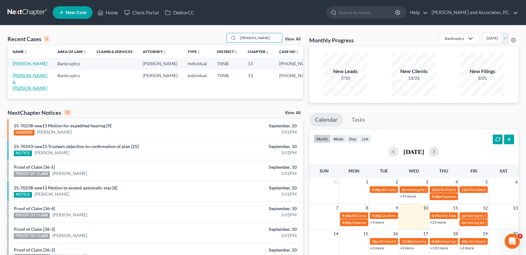
type input "[PERSON_NAME]"
click at [38, 83] on link "[PERSON_NAME] & [PERSON_NAME]" at bounding box center [30, 82] width 35 height 18
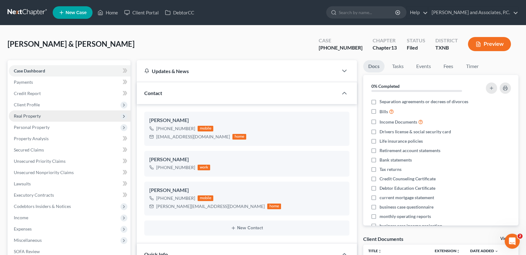
scroll to position [496, 0]
click at [109, 11] on link "Home" at bounding box center [107, 12] width 27 height 11
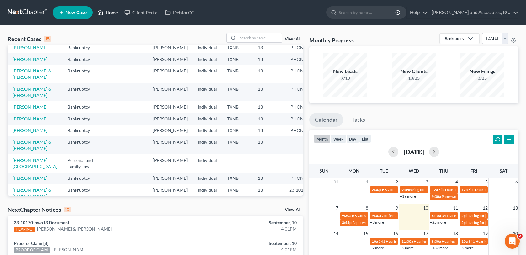
scroll to position [31, 0]
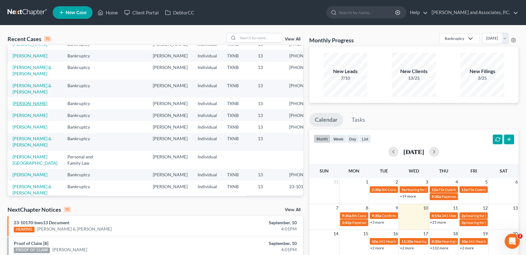
click at [29, 106] on link "[PERSON_NAME]" at bounding box center [30, 103] width 35 height 5
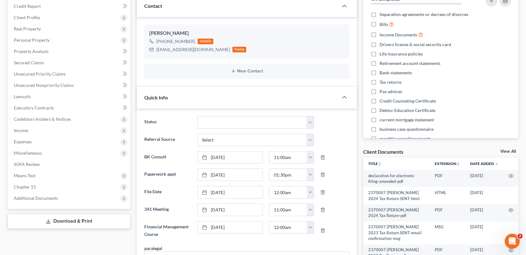
scroll to position [251, 0]
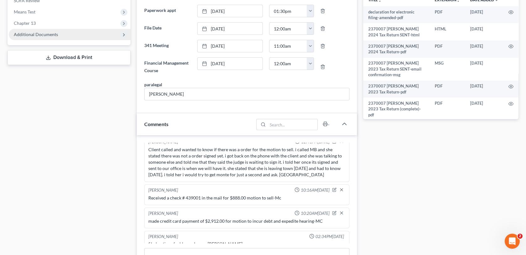
click at [64, 38] on span "Additional Documents" at bounding box center [70, 34] width 122 height 11
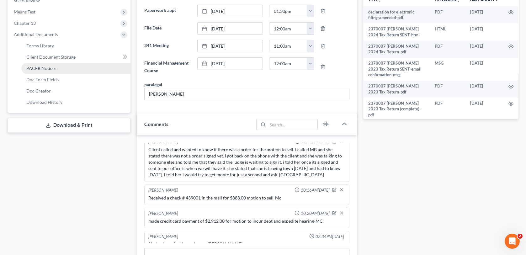
click at [60, 68] on link "PACER Notices" at bounding box center [75, 68] width 109 height 11
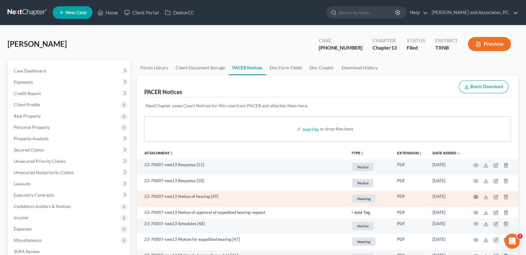
click at [475, 196] on circle "button" at bounding box center [475, 196] width 1 height 1
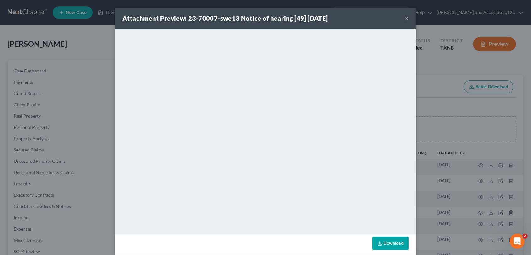
click at [404, 19] on button "×" at bounding box center [406, 18] width 4 height 8
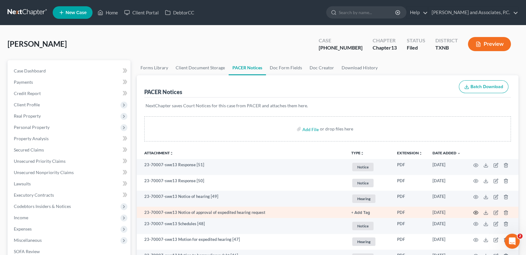
click at [477, 212] on icon "button" at bounding box center [475, 212] width 5 height 5
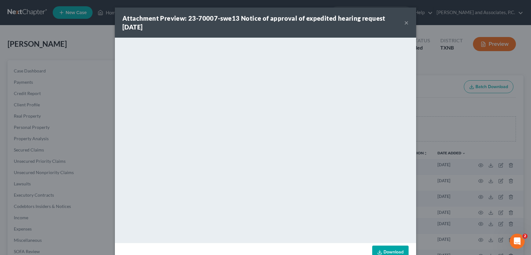
click at [404, 23] on button "×" at bounding box center [406, 23] width 4 height 8
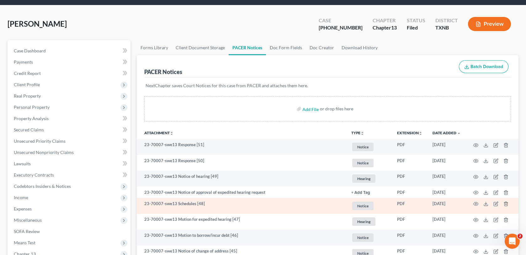
scroll to position [31, 0]
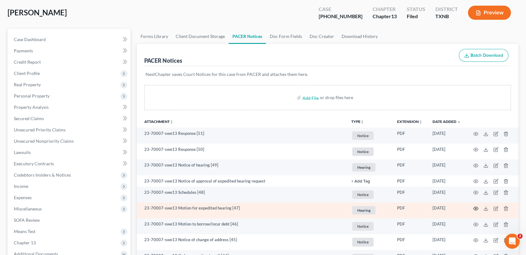
click at [477, 208] on icon "button" at bounding box center [475, 208] width 5 height 5
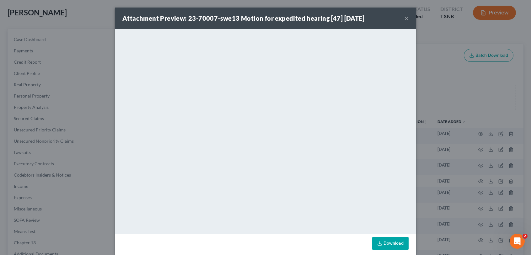
click at [404, 19] on button "×" at bounding box center [406, 18] width 4 height 8
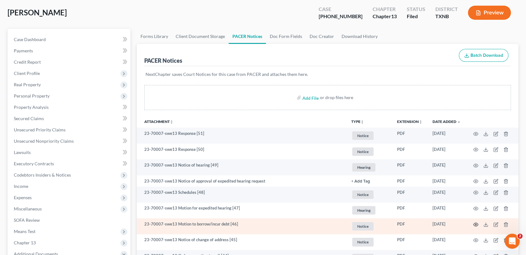
click at [476, 224] on circle "button" at bounding box center [475, 224] width 1 height 1
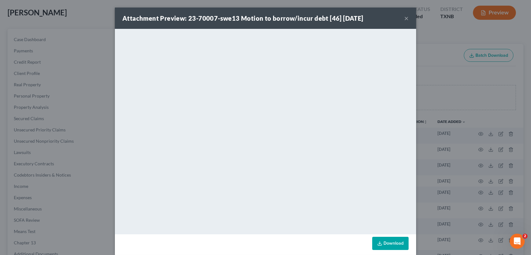
click at [61, 58] on div "Attachment Preview: 23-70007-swe13 Motion to borrow/incur debt [46] [DATE] × Do…" at bounding box center [265, 127] width 531 height 255
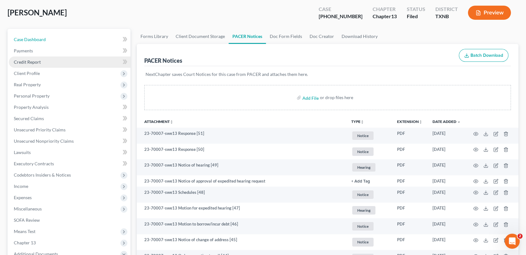
drag, startPoint x: 42, startPoint y: 40, endPoint x: 69, endPoint y: 66, distance: 37.3
click at [42, 40] on span "Case Dashboard" at bounding box center [30, 39] width 32 height 5
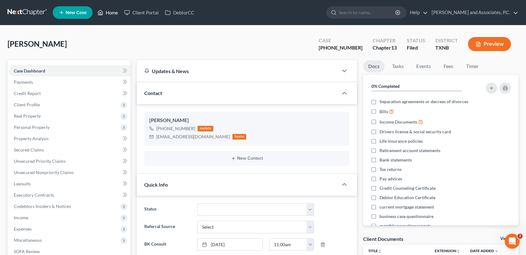
click at [110, 12] on link "Home" at bounding box center [107, 12] width 27 height 11
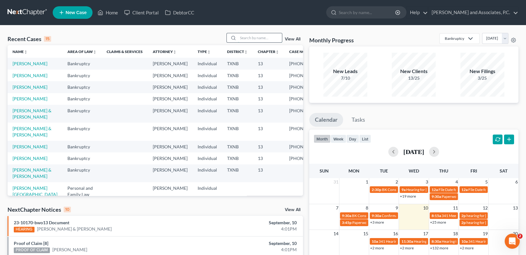
click at [241, 38] on input "search" at bounding box center [260, 37] width 44 height 9
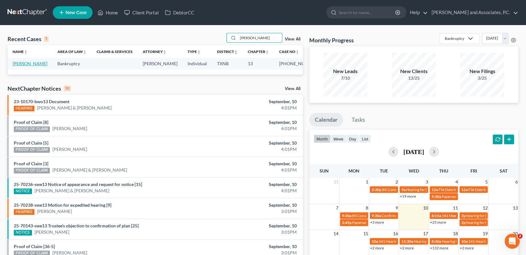
type input "[PERSON_NAME]"
click at [27, 64] on link "[PERSON_NAME]" at bounding box center [30, 63] width 35 height 5
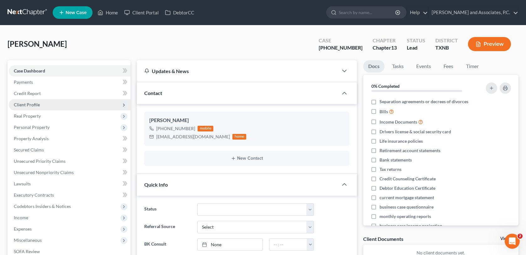
click at [28, 105] on span "Client Profile" at bounding box center [27, 104] width 26 height 5
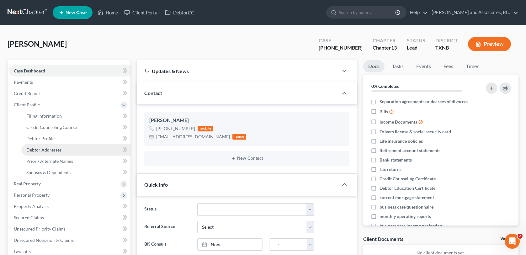
click at [37, 151] on span "Debtor Addresses" at bounding box center [43, 149] width 35 height 5
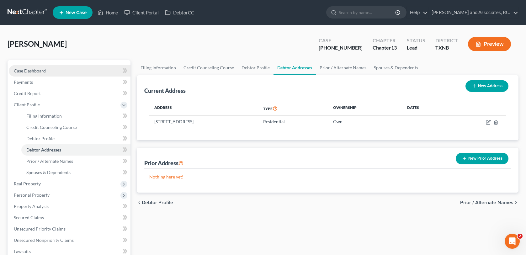
click at [32, 70] on span "Case Dashboard" at bounding box center [30, 70] width 32 height 5
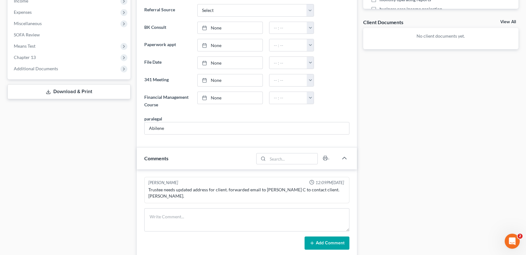
scroll to position [220, 0]
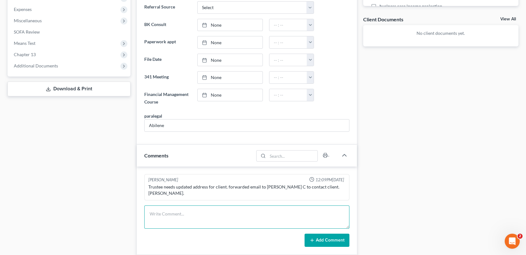
drag, startPoint x: 152, startPoint y: 209, endPoint x: 262, endPoint y: 200, distance: 110.2
click at [152, 209] on textarea at bounding box center [246, 216] width 205 height 23
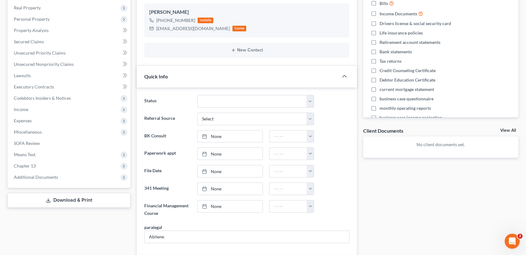
scroll to position [0, 0]
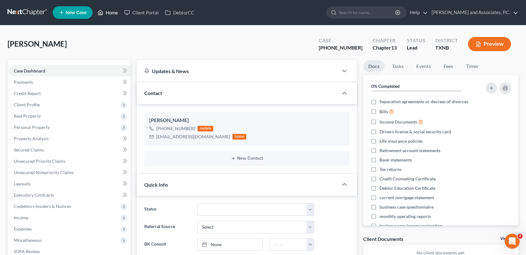
click at [114, 12] on link "Home" at bounding box center [107, 12] width 27 height 11
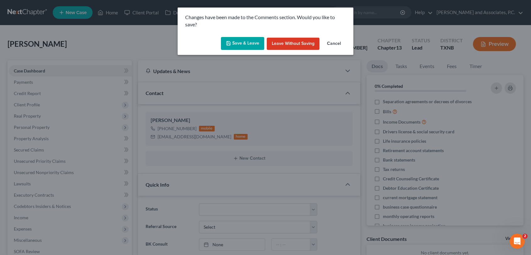
click at [139, 42] on div "Changes have been made to the Comments section. Would you like to save? Save & …" at bounding box center [265, 127] width 531 height 255
click at [334, 43] on button "Cancel" at bounding box center [334, 44] width 24 height 13
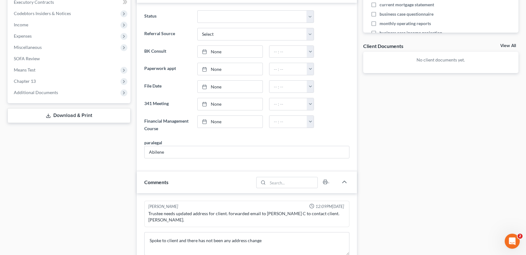
scroll to position [220, 0]
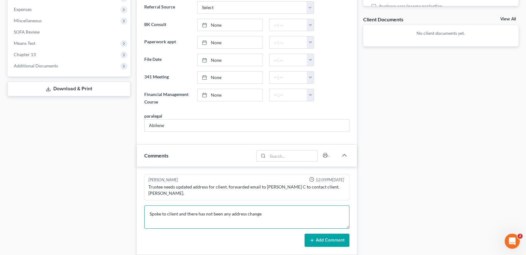
click at [264, 206] on textarea "Spoke to client and there has not been any address change" at bounding box center [246, 216] width 205 height 23
type textarea "Spoke to client and there has not been any address change. We have the correct …"
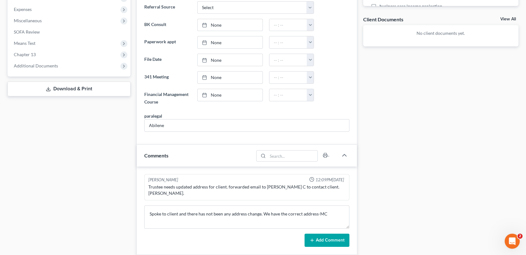
click at [317, 234] on button "Add Comment" at bounding box center [327, 240] width 45 height 13
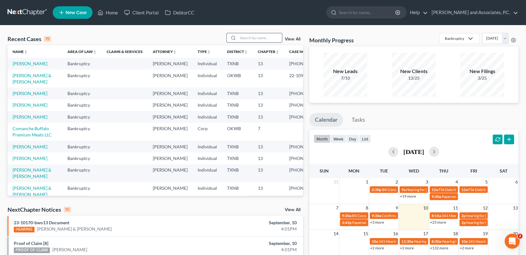
click at [253, 37] on input "search" at bounding box center [260, 37] width 44 height 9
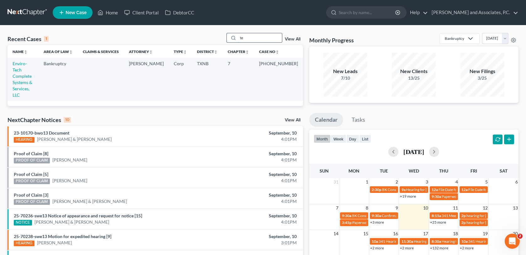
type input "t"
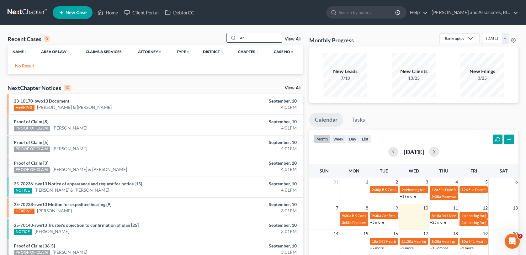
type input "A"
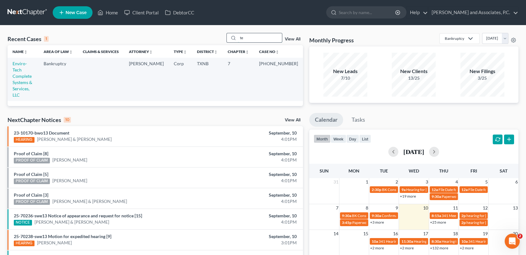
type input "t"
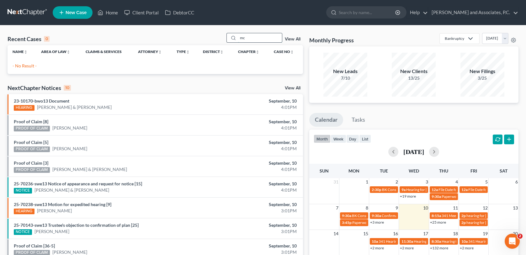
type input "m"
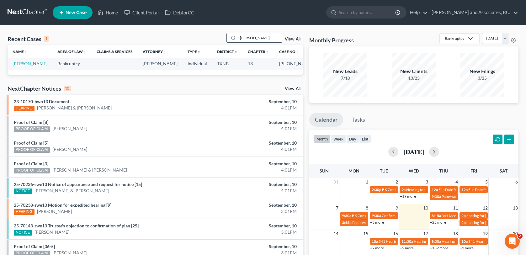
type input "[PERSON_NAME]"
click at [42, 64] on link "[PERSON_NAME]" at bounding box center [30, 63] width 35 height 5
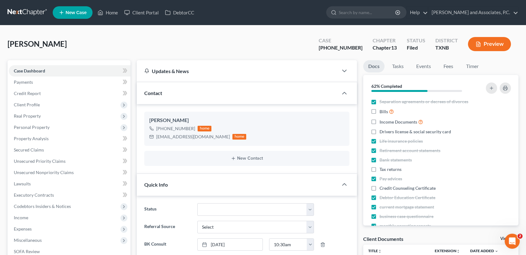
scroll to position [247, 0]
click at [34, 105] on span "Client Profile" at bounding box center [27, 104] width 26 height 5
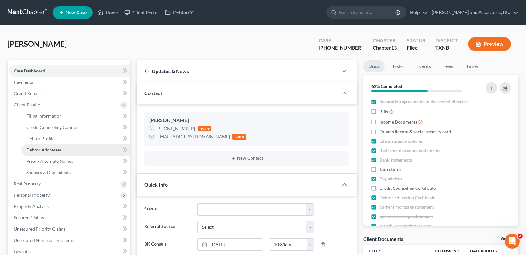
click at [40, 151] on span "Debtor Addresses" at bounding box center [43, 149] width 35 height 5
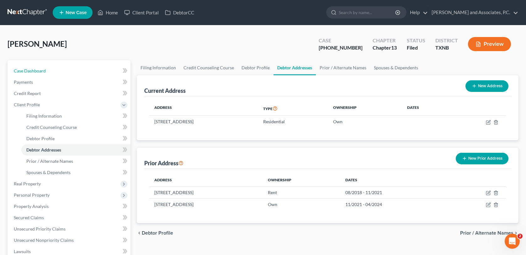
drag, startPoint x: 27, startPoint y: 71, endPoint x: 160, endPoint y: 103, distance: 137.3
click at [27, 71] on span "Case Dashboard" at bounding box center [30, 70] width 32 height 5
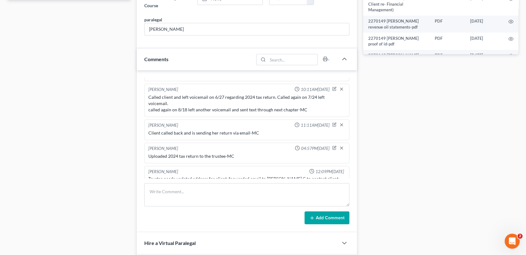
scroll to position [327, 0]
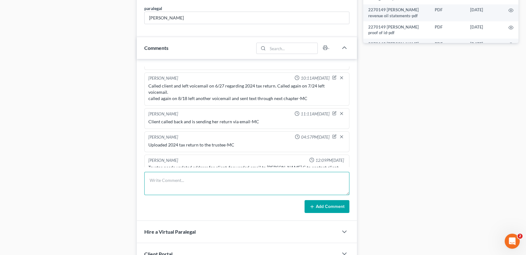
click at [159, 183] on textarea at bounding box center [246, 183] width 205 height 23
type textarea "C"
type textarea "Spoke with client and they moved down the street. I will update to the correct …"
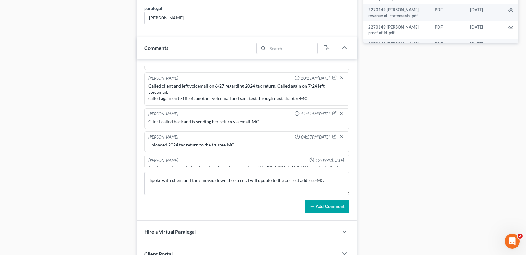
click at [340, 207] on button "Add Comment" at bounding box center [327, 206] width 45 height 13
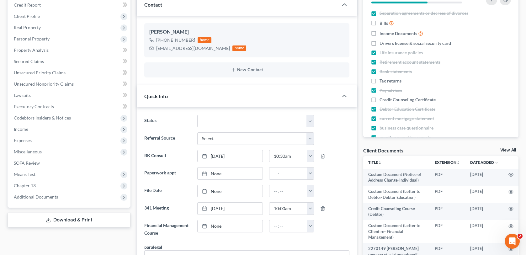
scroll to position [0, 0]
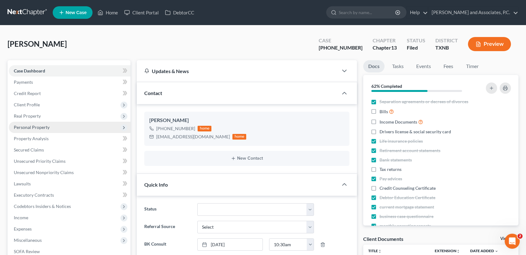
drag, startPoint x: 37, startPoint y: 105, endPoint x: 56, endPoint y: 124, distance: 27.1
click at [37, 105] on span "Client Profile" at bounding box center [27, 104] width 26 height 5
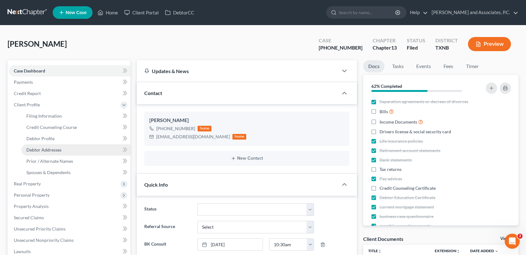
click at [56, 150] on span "Debtor Addresses" at bounding box center [43, 149] width 35 height 5
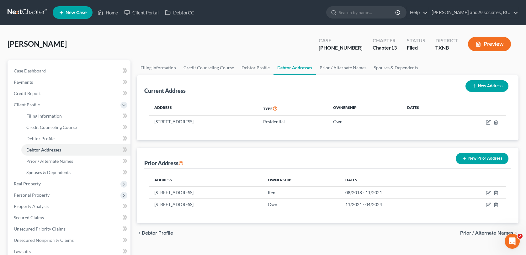
click at [478, 158] on button "New Prior Address" at bounding box center [482, 159] width 53 height 12
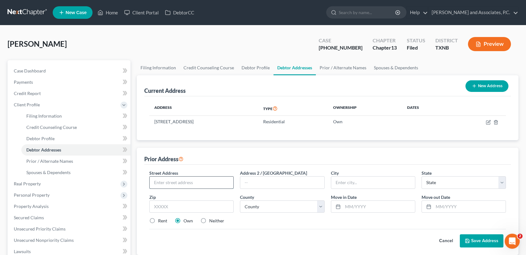
click at [190, 182] on input "text" at bounding box center [192, 183] width 84 height 12
type input "[STREET_ADDRESS]"
type input "Waco"
select select "45"
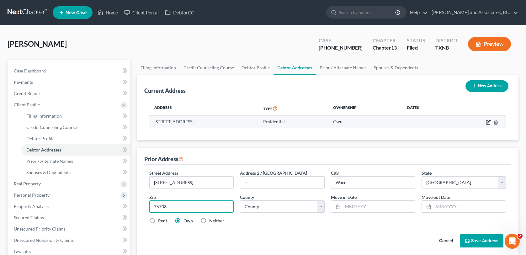
type input "76708"
click at [488, 123] on icon "button" at bounding box center [488, 122] width 5 height 5
select select "45"
select select "160"
select select "0"
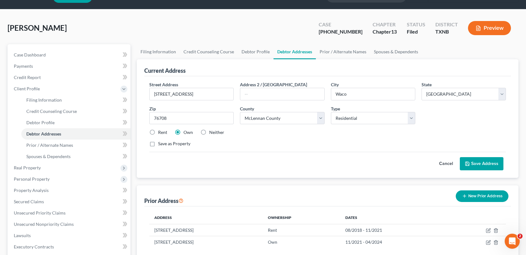
scroll to position [31, 0]
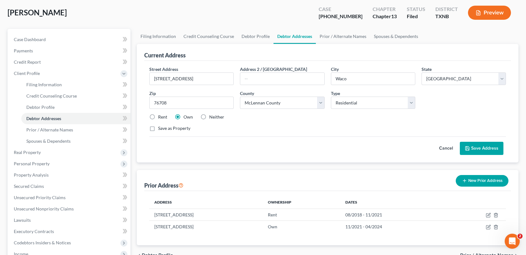
click at [473, 181] on button "New Prior Address" at bounding box center [482, 181] width 53 height 12
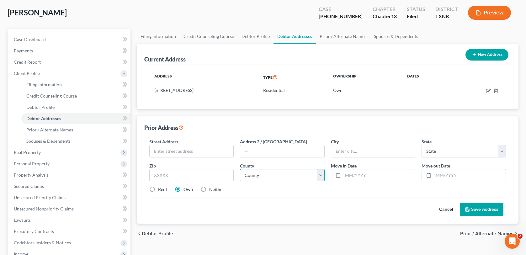
click at [255, 176] on select "County" at bounding box center [282, 175] width 84 height 13
click at [264, 173] on select "County" at bounding box center [282, 175] width 84 height 13
click at [192, 153] on input "text" at bounding box center [192, 151] width 84 height 12
type input "[STREET_ADDRESS]"
type input "Waco"
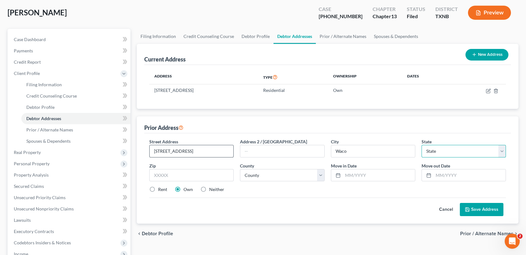
select select "45"
type input "76708"
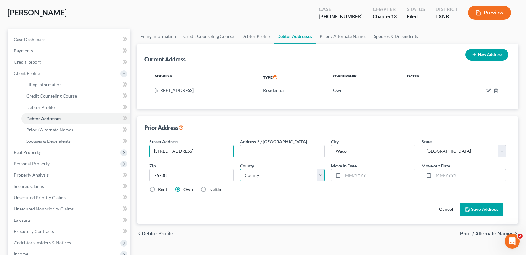
click at [260, 177] on select "County [GEOGRAPHIC_DATA] [GEOGRAPHIC_DATA] [GEOGRAPHIC_DATA] [GEOGRAPHIC_DATA] …" at bounding box center [282, 175] width 84 height 13
select select "160"
click at [240, 169] on select "County [GEOGRAPHIC_DATA] [GEOGRAPHIC_DATA] [GEOGRAPHIC_DATA] [GEOGRAPHIC_DATA] …" at bounding box center [282, 175] width 84 height 13
click at [374, 173] on input "text" at bounding box center [379, 175] width 72 height 12
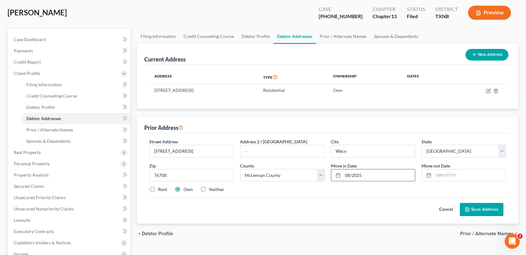
type input "08/2025"
type input "09/2025"
click at [474, 210] on button "Save Address" at bounding box center [482, 209] width 44 height 13
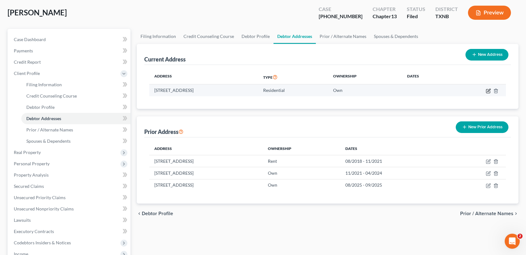
click at [488, 91] on icon "button" at bounding box center [488, 90] width 3 height 3
select select "45"
select select "160"
select select "0"
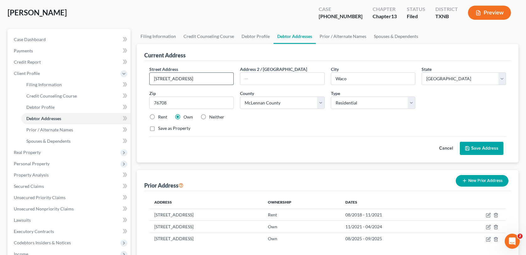
click at [167, 79] on input "[STREET_ADDRESS]" at bounding box center [192, 79] width 84 height 12
type input "[STREET_ADDRESS]"
click at [471, 150] on button "Save Address" at bounding box center [482, 148] width 44 height 13
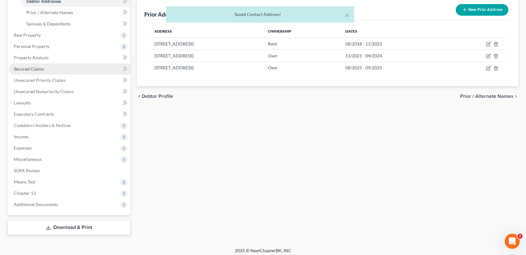
scroll to position [152, 0]
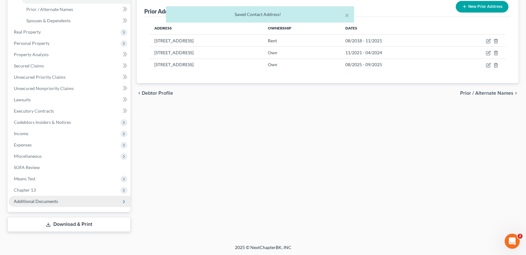
click at [29, 201] on span "Additional Documents" at bounding box center [36, 201] width 44 height 5
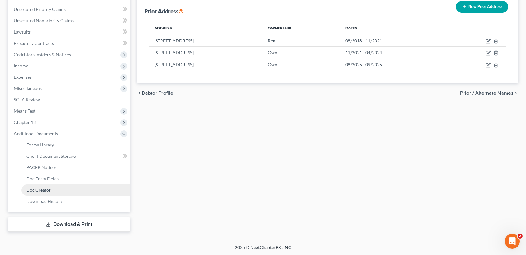
click at [35, 190] on span "Doc Creator" at bounding box center [38, 189] width 24 height 5
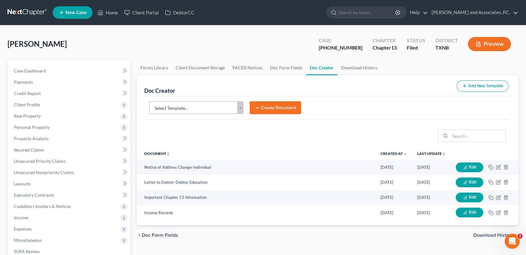
click at [241, 110] on body "Home New Case Client Portal DebtorCC [PERSON_NAME] and Associates, P.C. [EMAIL_…" at bounding box center [263, 203] width 526 height 407
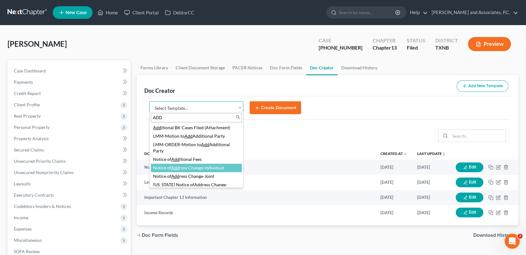
type input "ADD"
select select "77182"
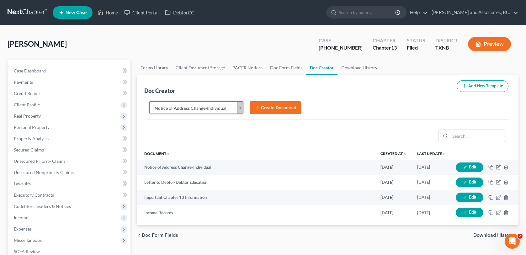
click at [273, 108] on button "Create Document" at bounding box center [275, 107] width 51 height 13
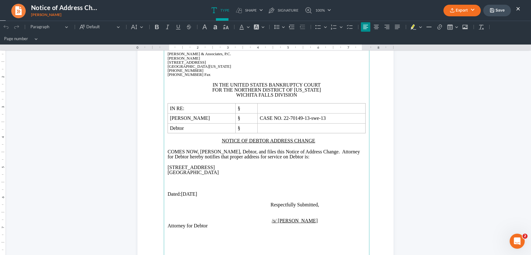
scroll to position [31, 0]
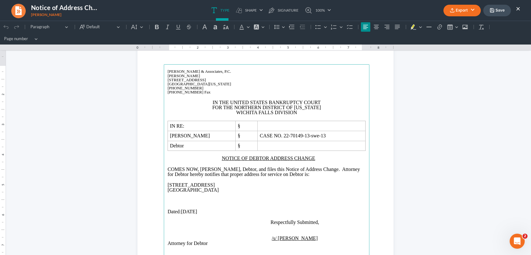
click at [464, 12] on button "Export" at bounding box center [461, 11] width 37 height 12
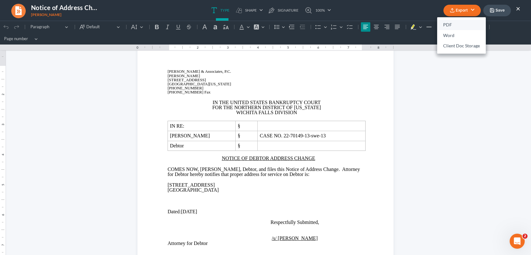
click at [452, 25] on link "PDF" at bounding box center [461, 25] width 49 height 11
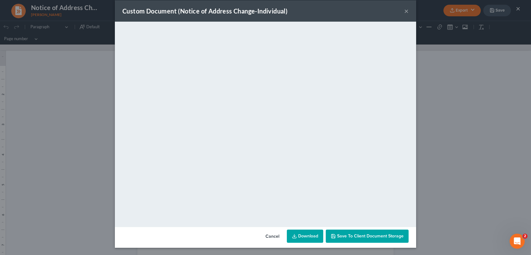
scroll to position [0, 0]
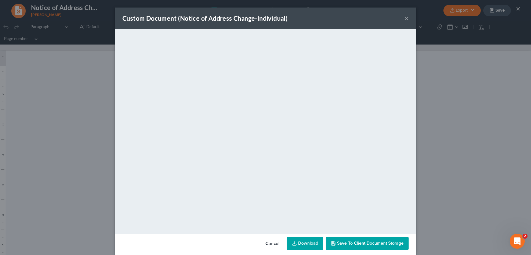
click at [348, 245] on span "Save to Client Document Storage" at bounding box center [370, 243] width 66 height 5
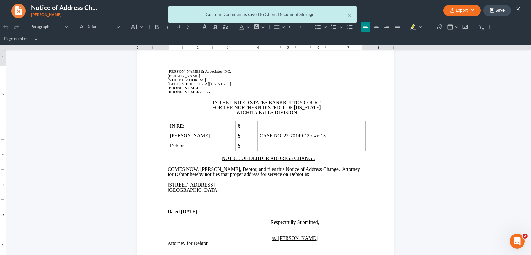
click at [464, 12] on div "× Custom Document is saved to Client Document Storage" at bounding box center [262, 15] width 531 height 19
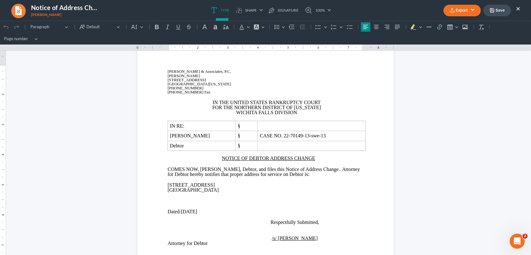
click at [451, 8] on icon "button" at bounding box center [451, 10] width 5 height 5
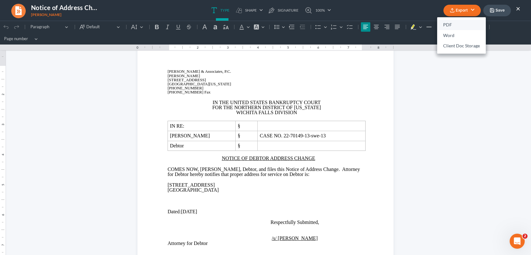
click at [448, 27] on link "PDF" at bounding box center [461, 25] width 49 height 11
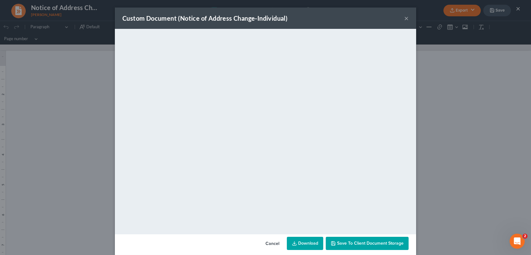
click at [404, 15] on button "×" at bounding box center [406, 18] width 4 height 8
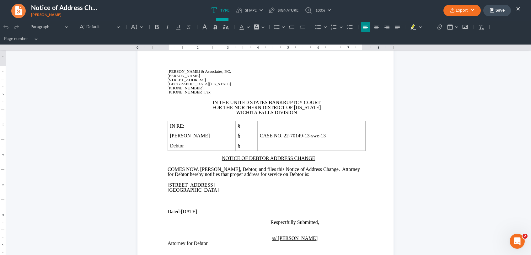
click at [256, 92] on p "[PHONE_NUMBER] Fax" at bounding box center [266, 92] width 198 height 4
click at [256, 98] on p "Rich Text Editor, page-0-main" at bounding box center [266, 97] width 198 height 6
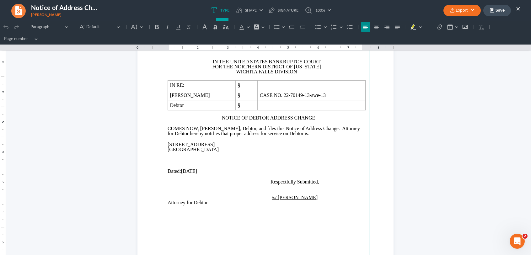
scroll to position [63, 0]
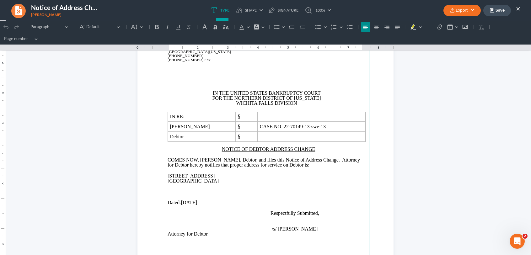
click at [235, 146] on p "Rich Text Editor, page-0-main" at bounding box center [266, 144] width 198 height 5
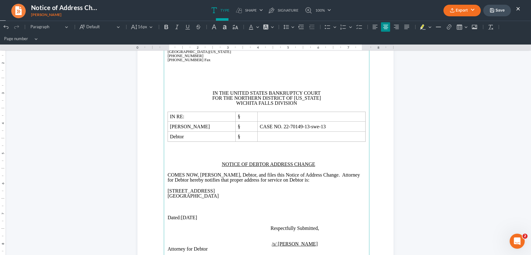
click at [237, 172] on p "Rich Text Editor, page-0-main" at bounding box center [266, 170] width 198 height 6
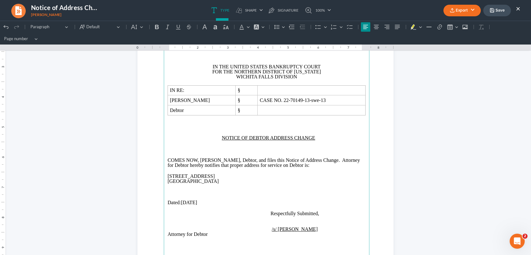
scroll to position [157, 0]
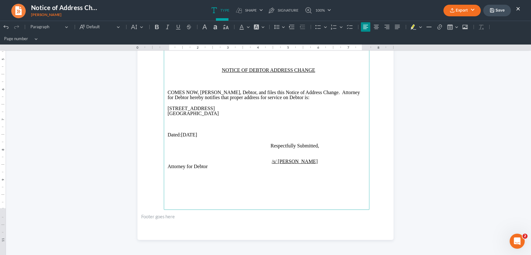
click at [190, 102] on p "Rich Text Editor, page-0-main" at bounding box center [266, 103] width 198 height 6
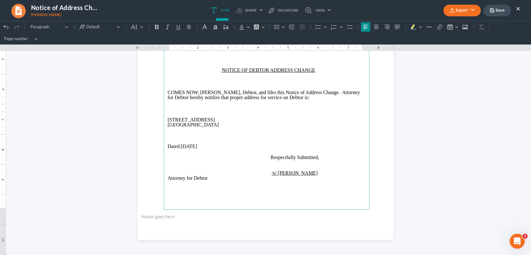
click at [207, 153] on p "Rich Text Editor, page-0-main" at bounding box center [266, 152] width 198 height 6
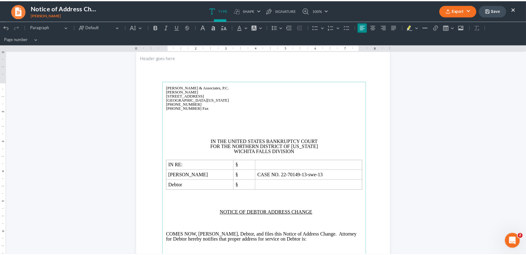
scroll to position [0, 0]
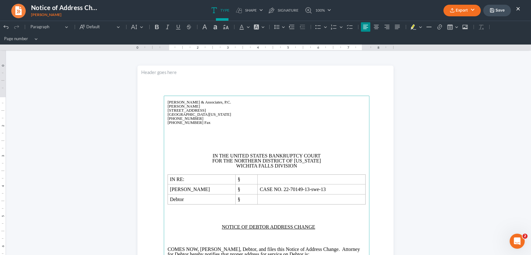
click at [459, 9] on button "Export" at bounding box center [461, 11] width 37 height 12
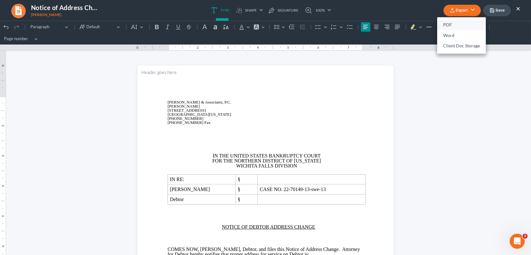
click at [448, 27] on link "PDF" at bounding box center [461, 25] width 49 height 11
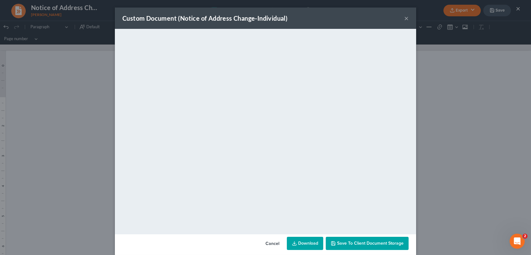
click at [404, 19] on button "×" at bounding box center [406, 18] width 4 height 8
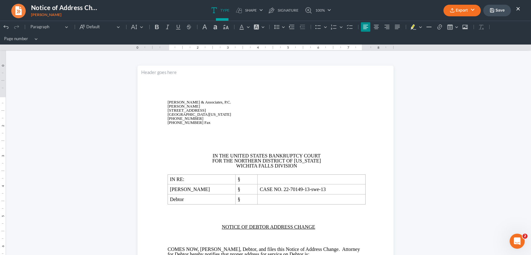
click at [495, 9] on button "Save" at bounding box center [497, 11] width 28 height 12
drag, startPoint x: 516, startPoint y: 9, endPoint x: 463, endPoint y: 35, distance: 59.6
click at [516, 9] on button "×" at bounding box center [518, 9] width 4 height 8
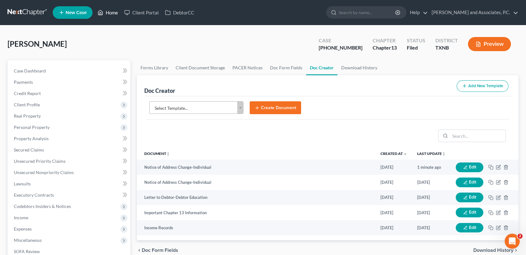
click at [110, 12] on link "Home" at bounding box center [107, 12] width 27 height 11
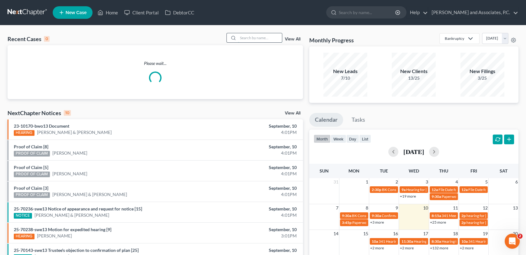
click at [262, 38] on input "search" at bounding box center [260, 37] width 44 height 9
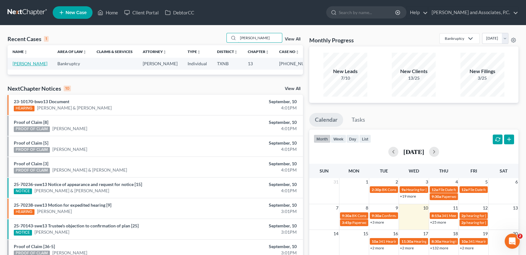
type input "[PERSON_NAME]"
click at [26, 65] on link "[PERSON_NAME]" at bounding box center [30, 63] width 35 height 5
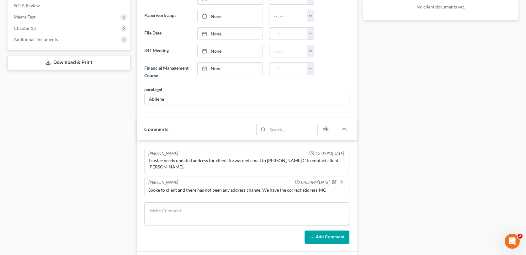
scroll to position [251, 0]
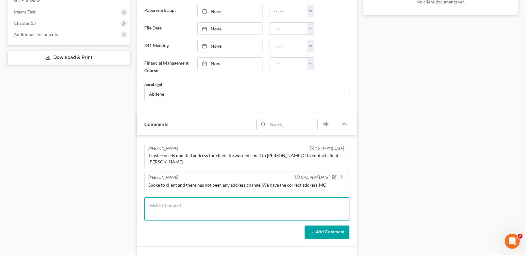
click at [161, 198] on textarea at bounding box center [246, 208] width 205 height 23
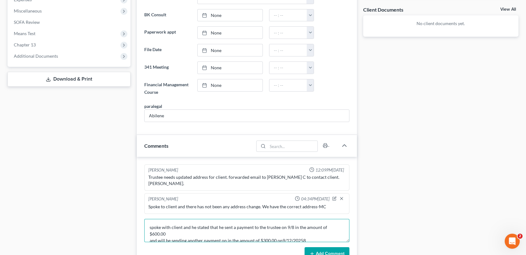
scroll to position [220, 0]
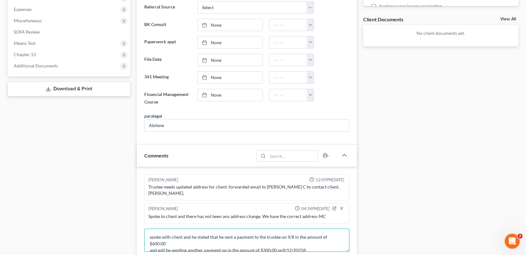
click at [293, 230] on textarea "spoke with client and he stated that he sent a payment to the trustee on 9/8 in…" at bounding box center [246, 240] width 205 height 23
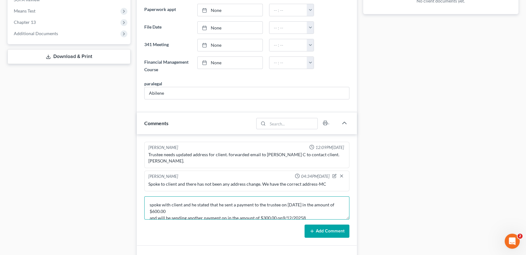
scroll to position [282, 0]
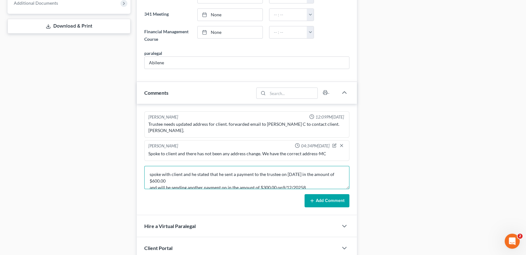
type textarea "spoke with client and he stated that he sent a payment to the trustee on [DATE]…"
click at [322, 195] on button "Add Comment" at bounding box center [327, 200] width 45 height 13
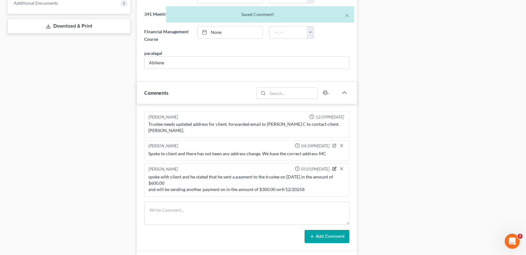
click at [335, 167] on icon "button" at bounding box center [334, 169] width 4 height 4
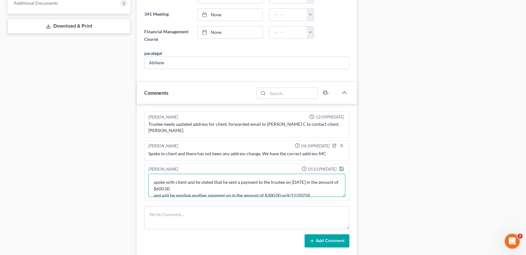
click at [313, 187] on textarea "spoke with client and he stated that he sent a payment to the trustee on [DATE]…" at bounding box center [246, 185] width 197 height 23
type textarea "spoke with client and he stated that he sent a payment to the trustee on [DATE]…"
click at [342, 166] on icon "button" at bounding box center [341, 168] width 5 height 5
